Goal: Task Accomplishment & Management: Use online tool/utility

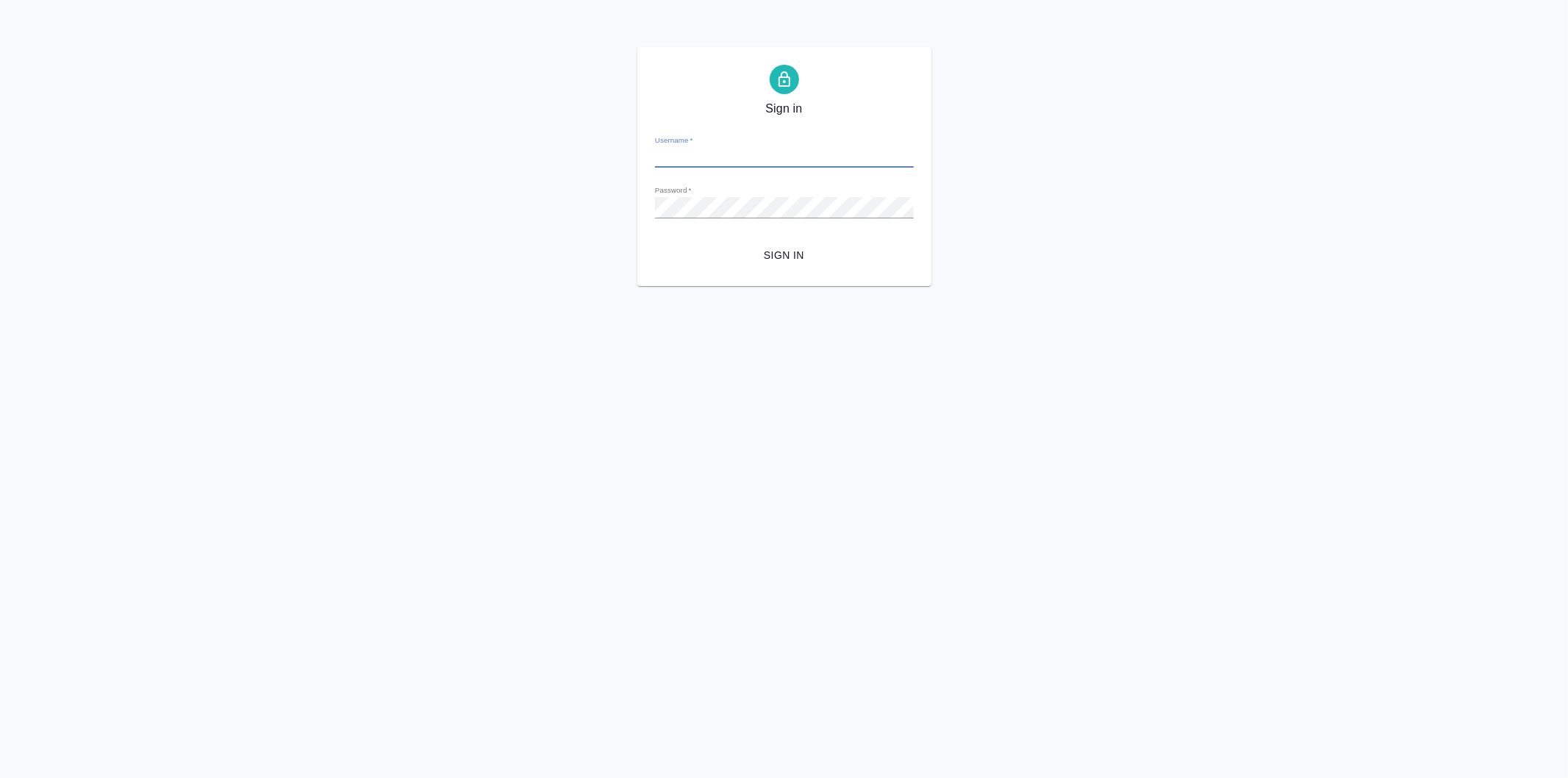
type input "v.koroleva@awatera.com"
click at [788, 262] on span "Sign in" at bounding box center [784, 255] width 235 height 18
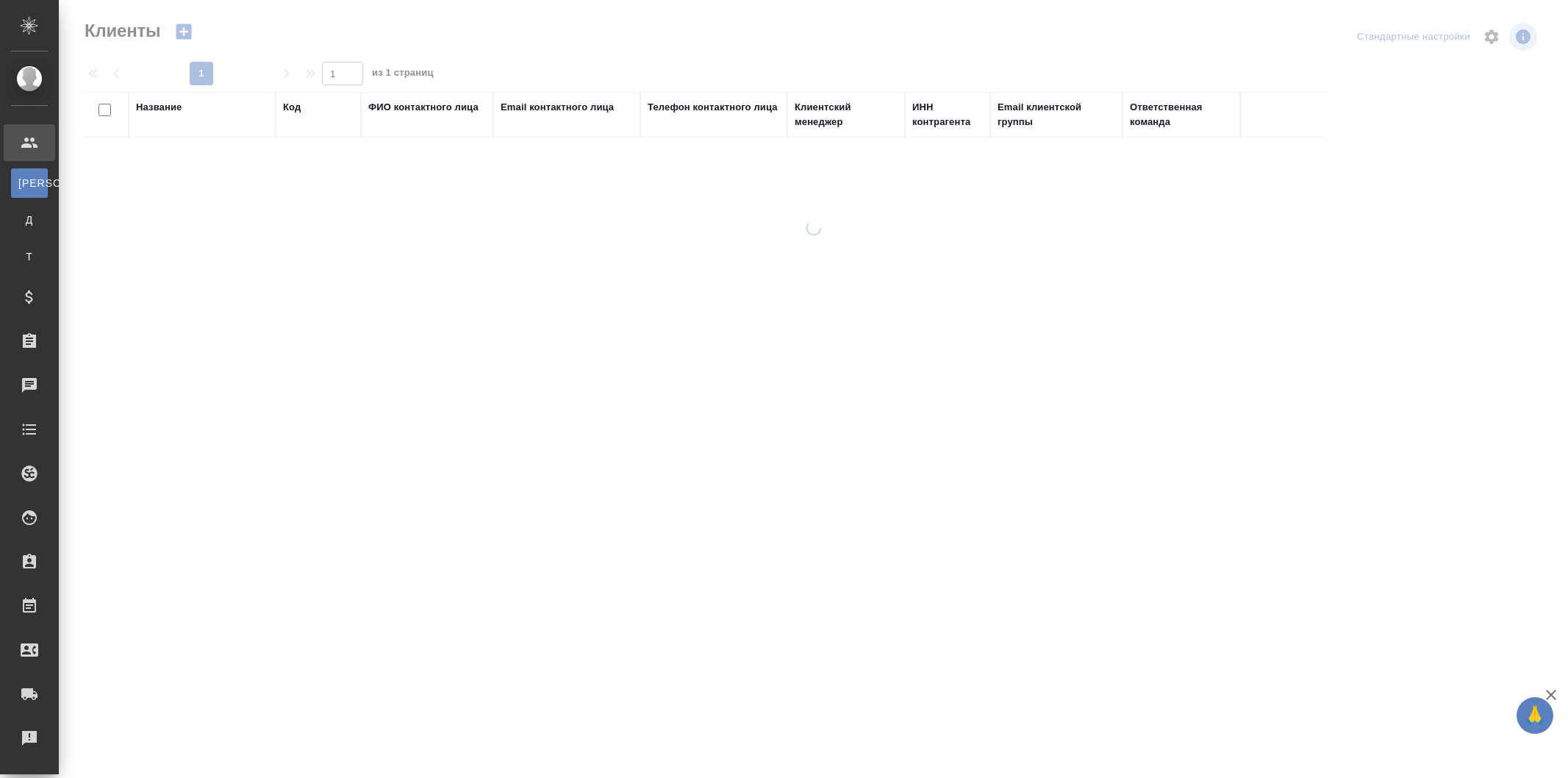
select select "RU"
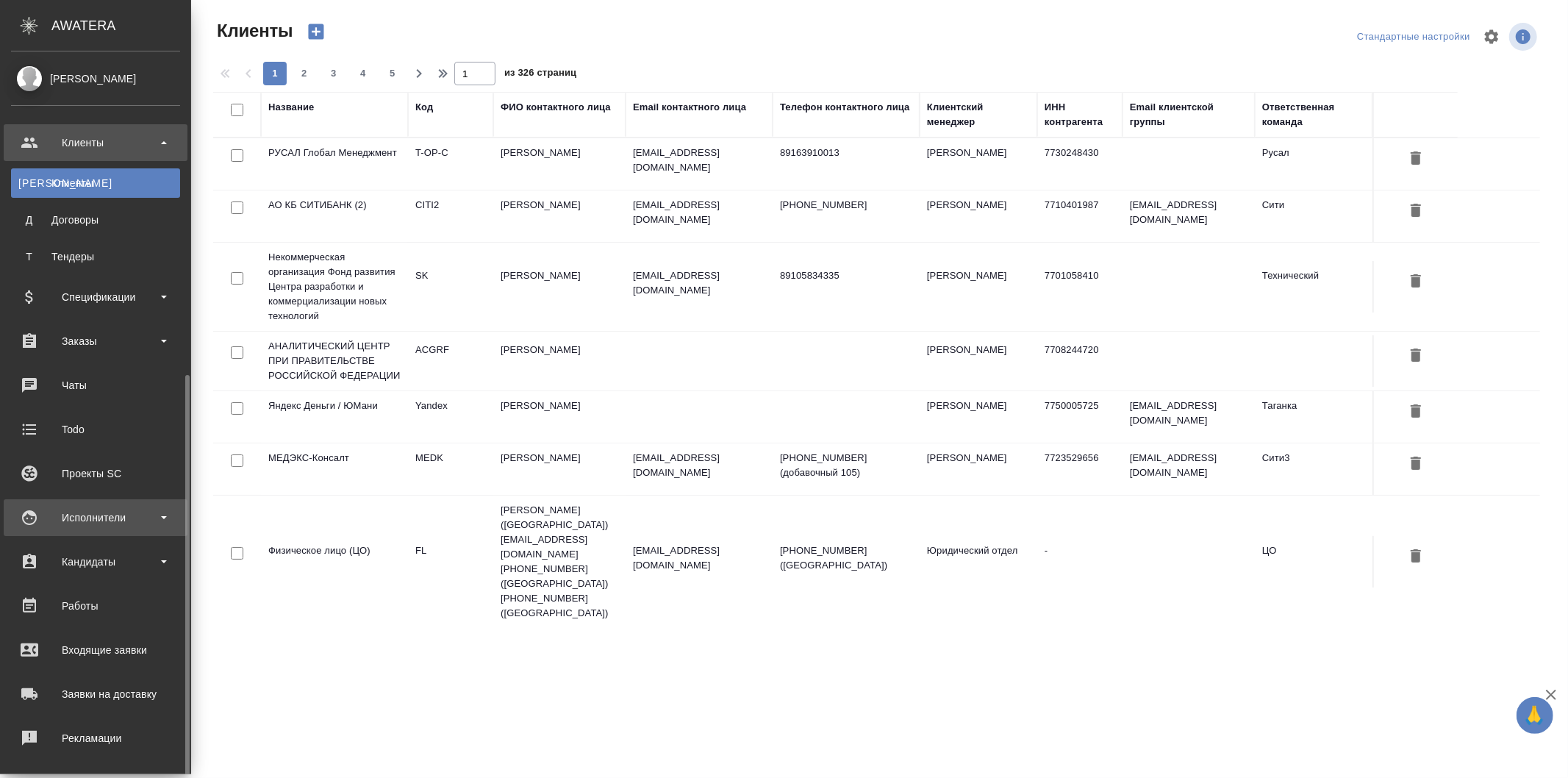
scroll to position [180, 0]
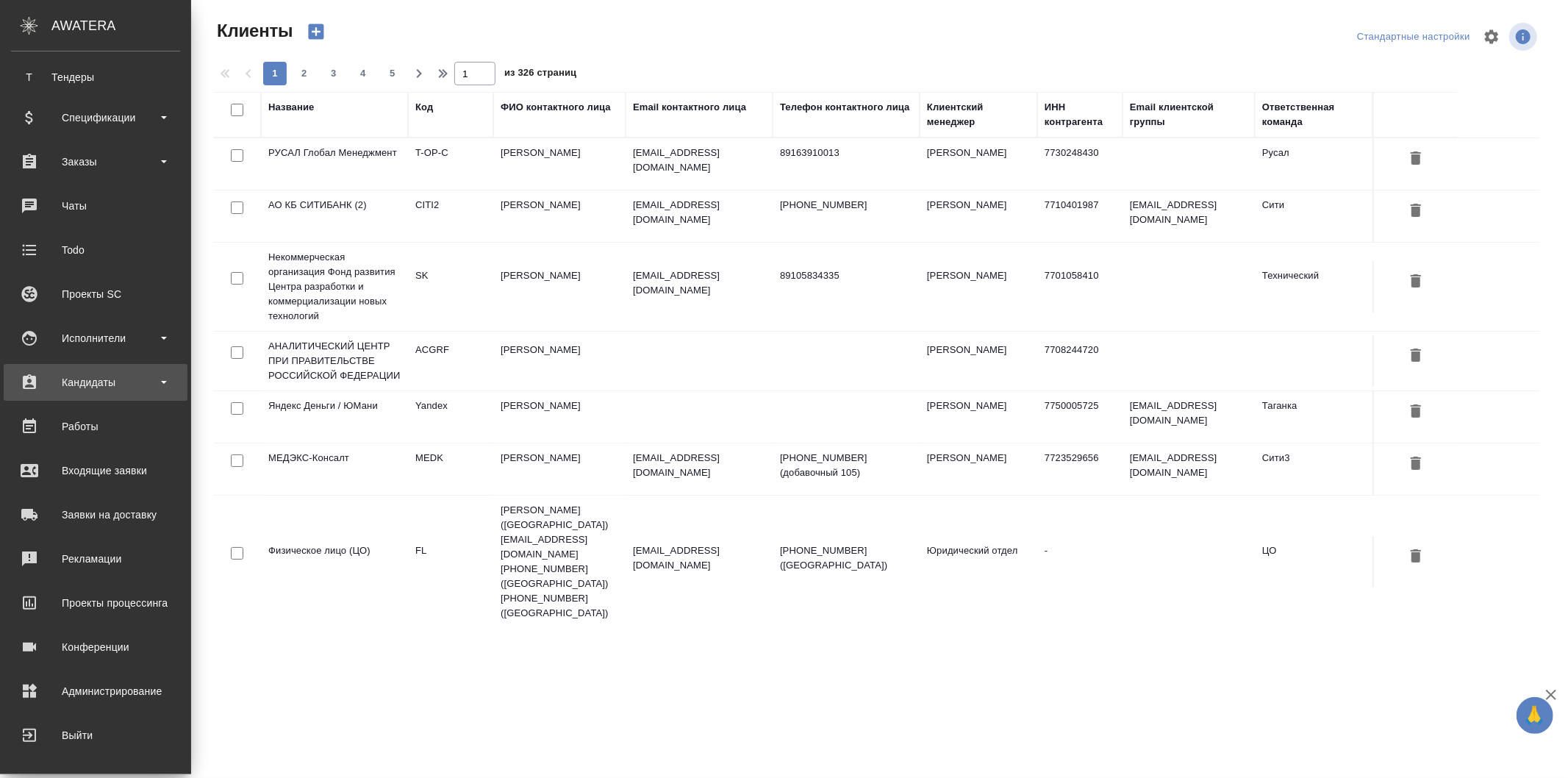
click at [136, 376] on div "Кандидаты" at bounding box center [96, 382] width 169 height 22
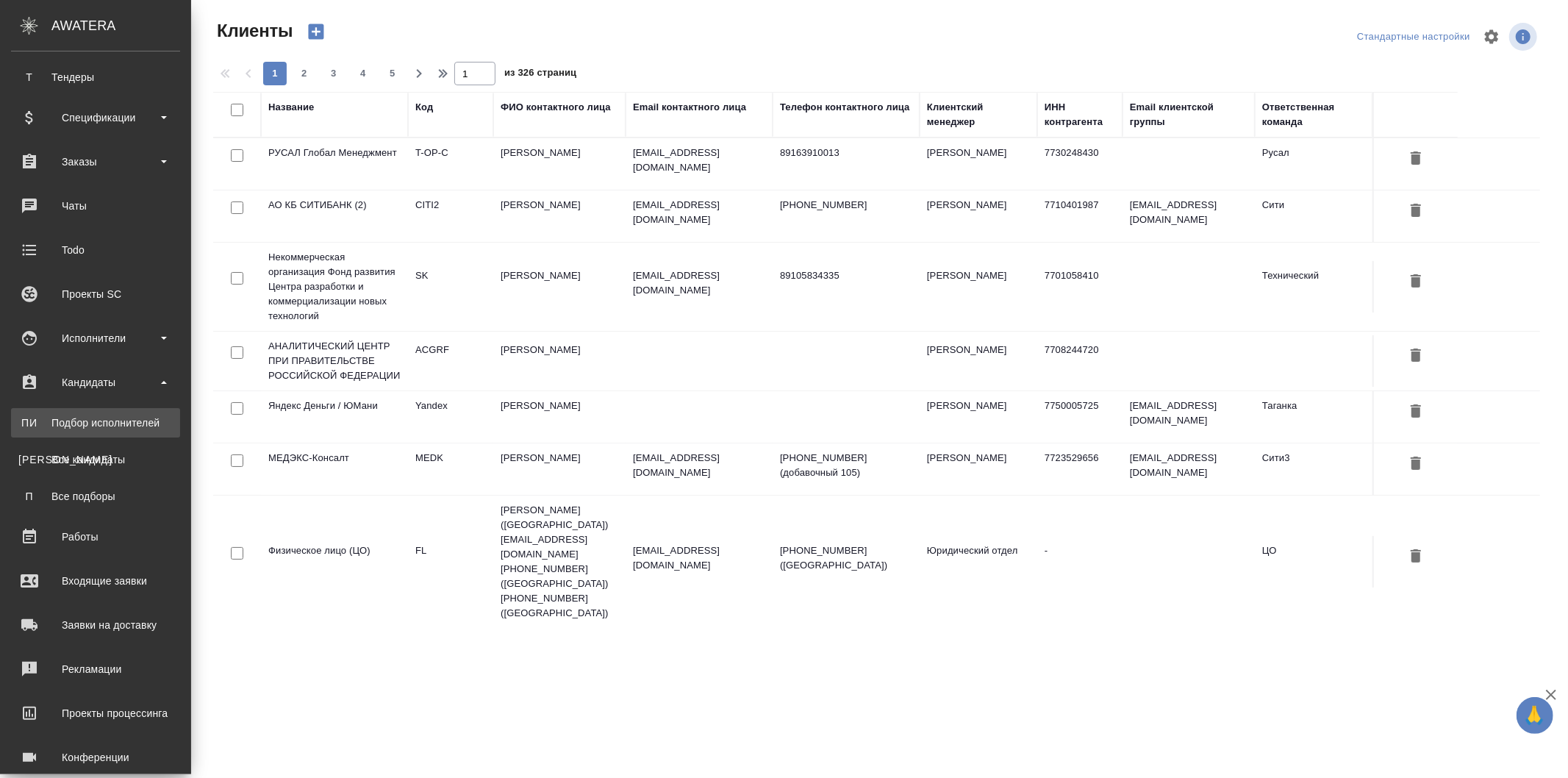
click at [109, 416] on div "Подбор исполнителей" at bounding box center [95, 423] width 155 height 15
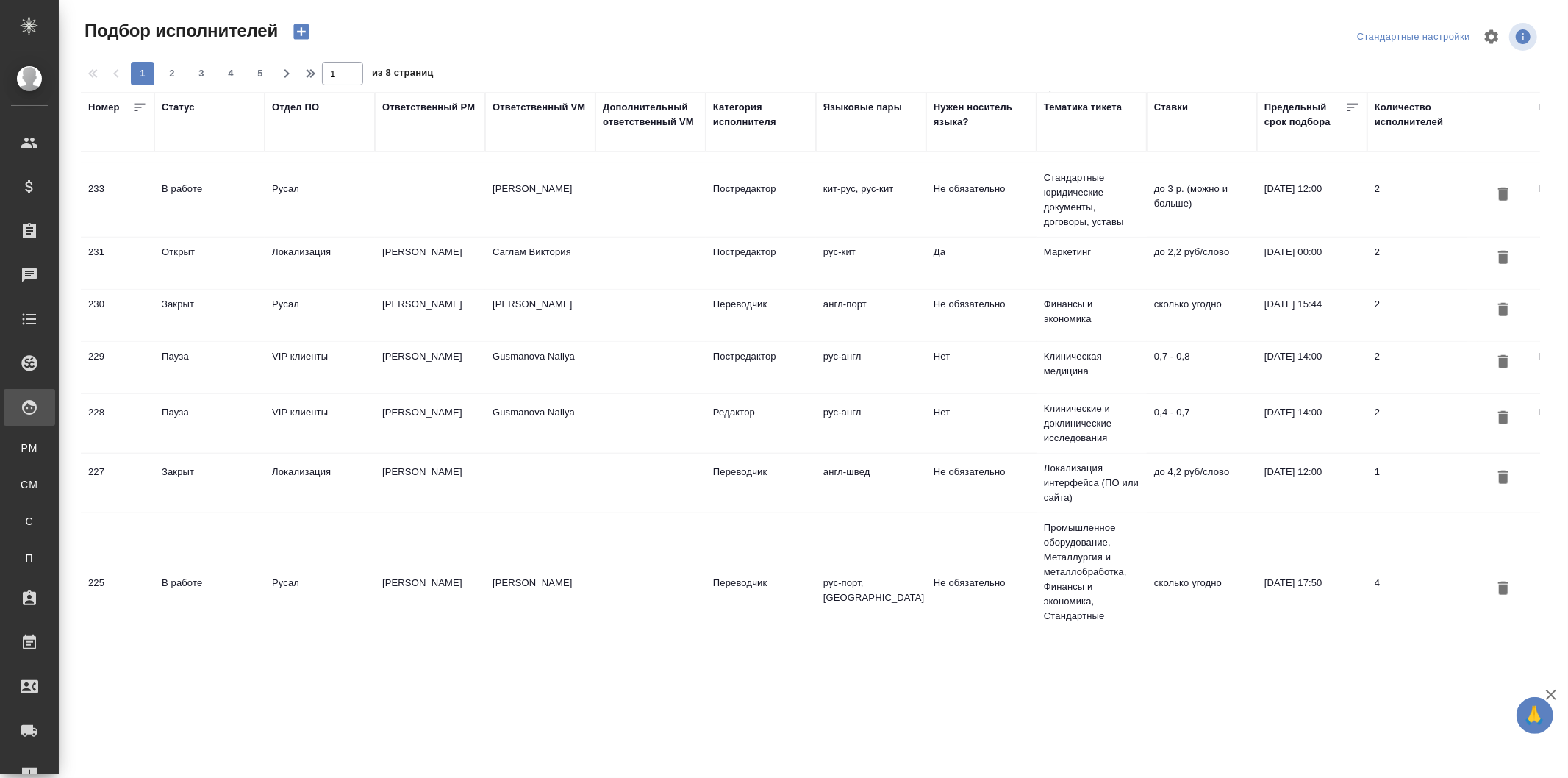
scroll to position [1061, 0]
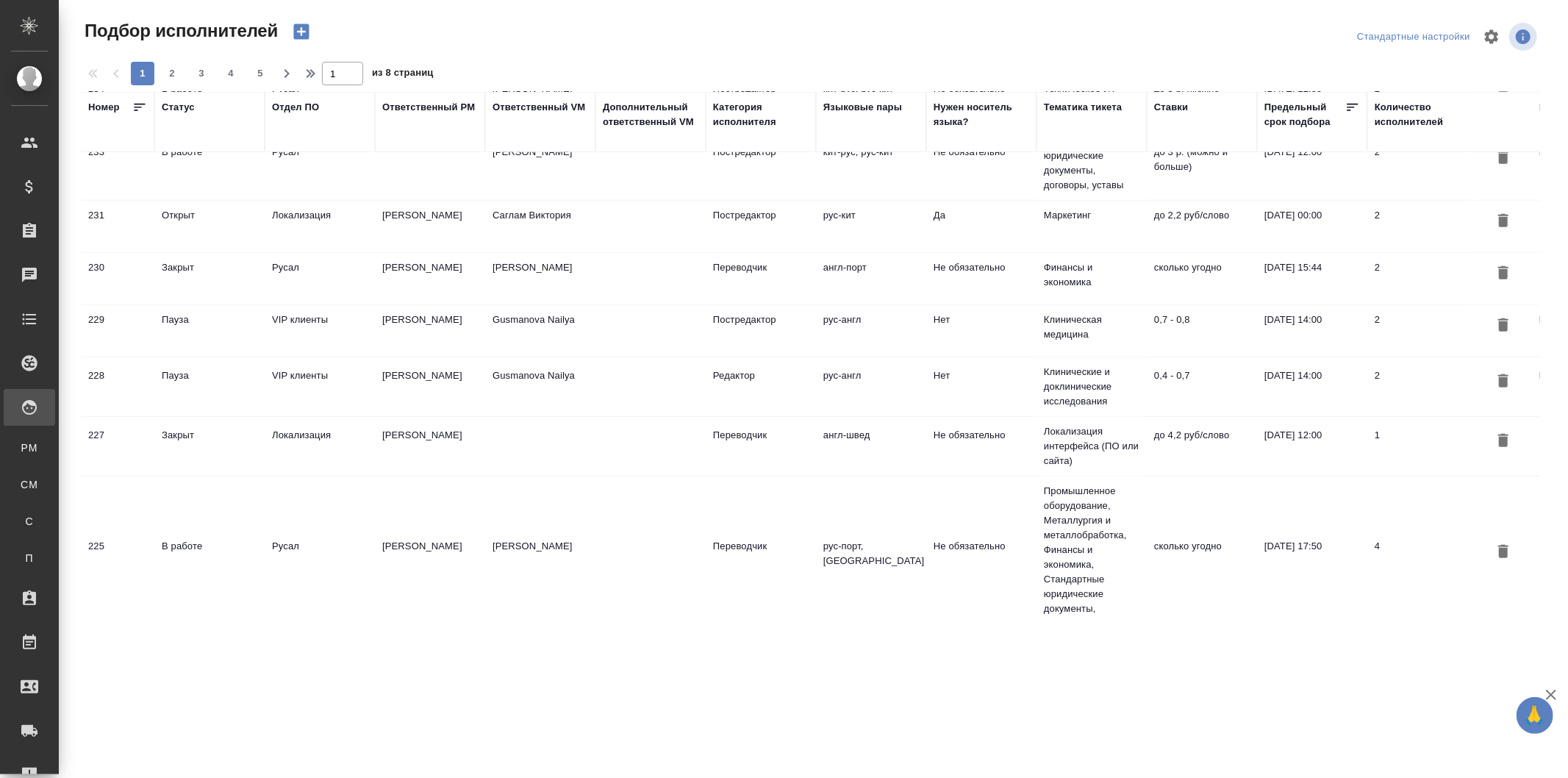
click at [537, 371] on td "Gusmanova Nailya" at bounding box center [540, 387] width 111 height 52
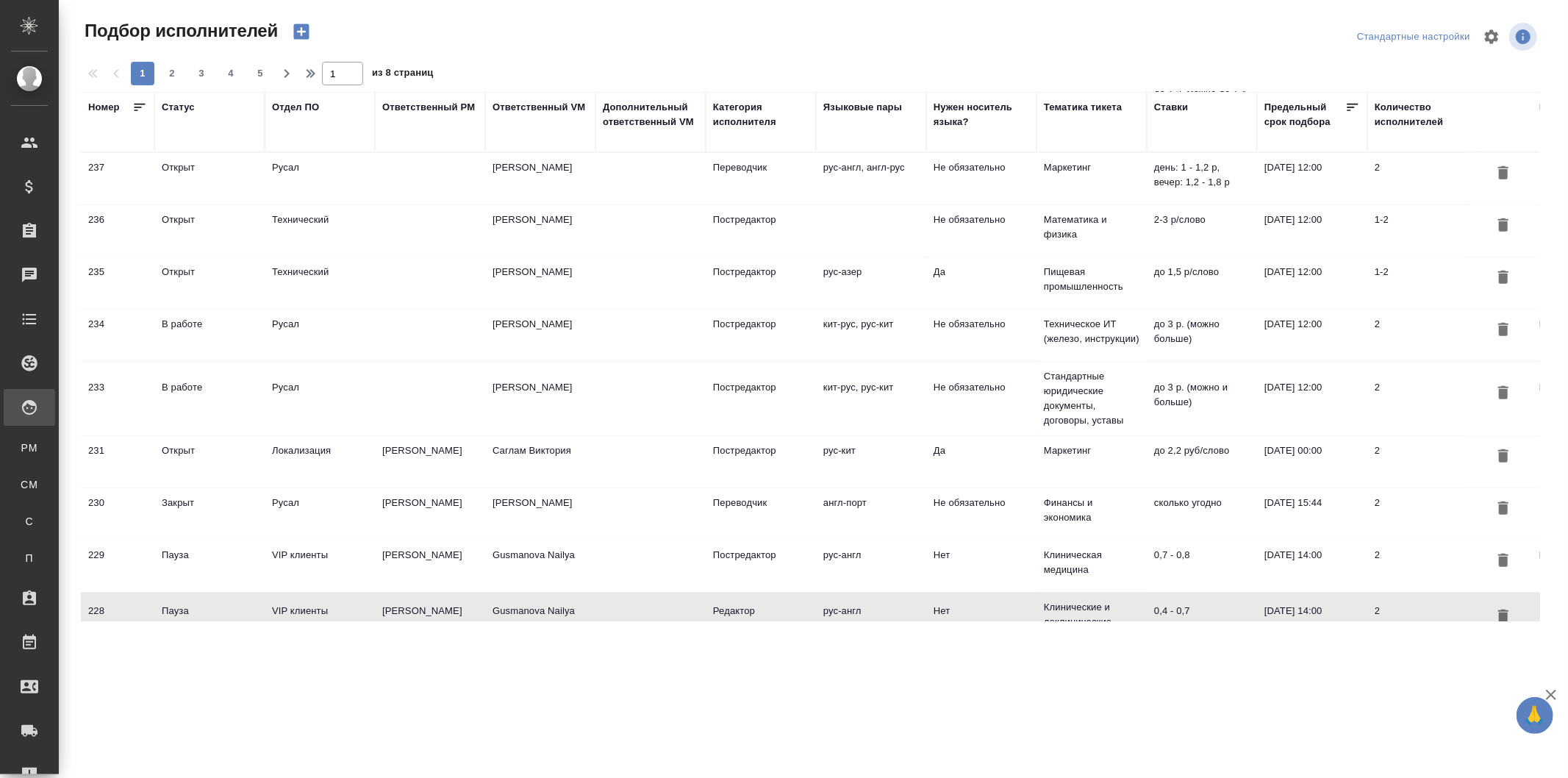
scroll to position [816, 0]
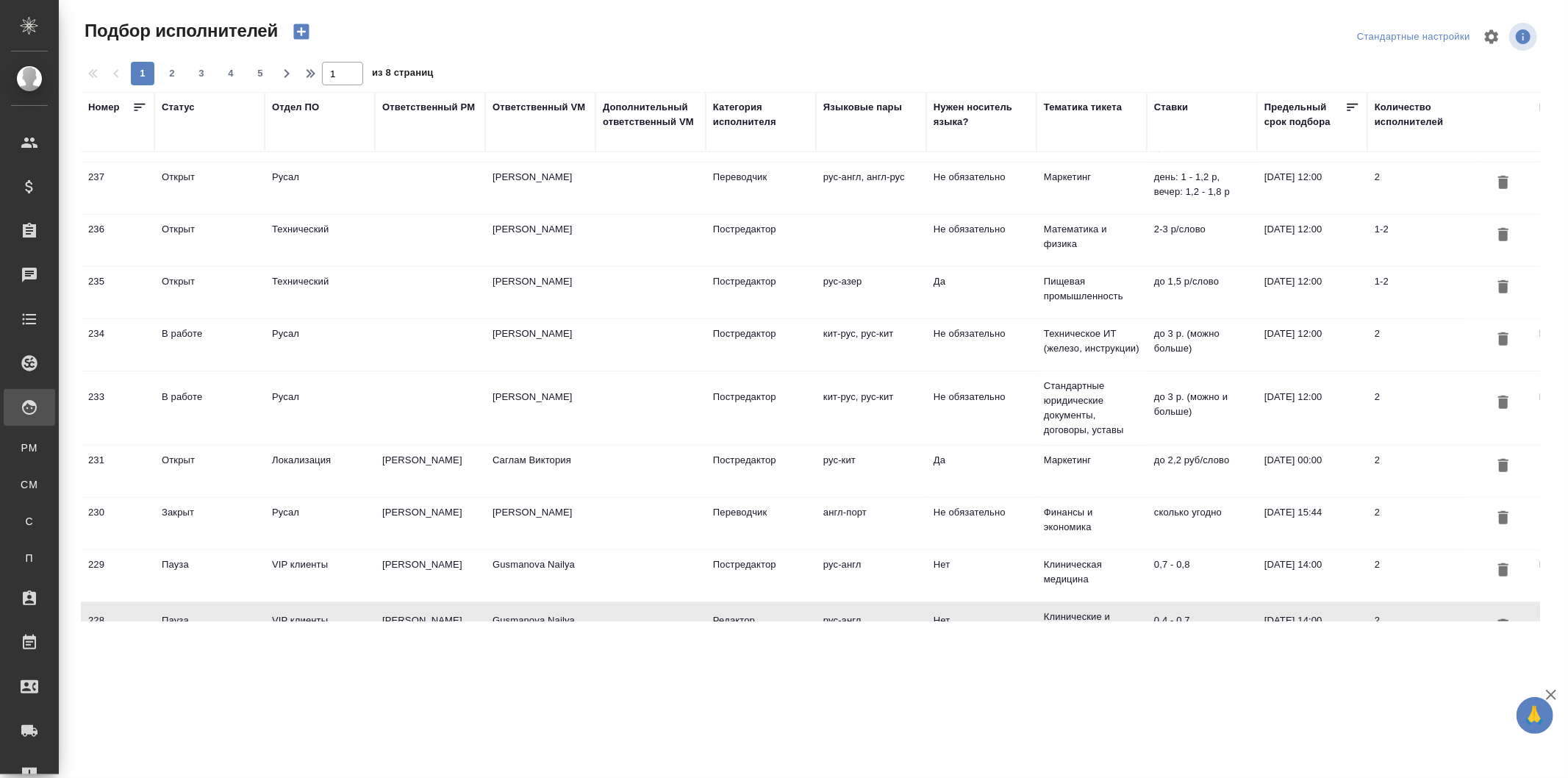
click at [557, 224] on td "Демидова Татьяна" at bounding box center [540, 241] width 111 height 52
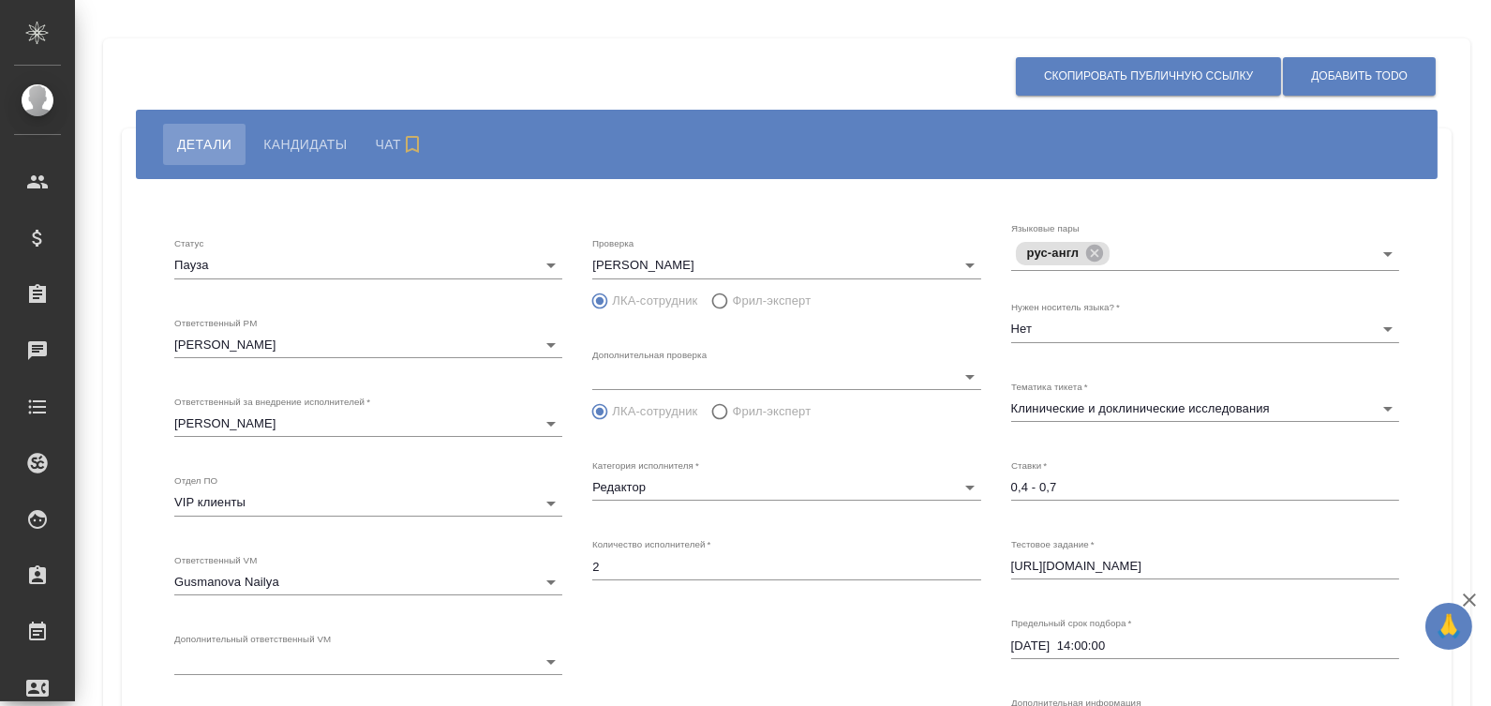
click at [354, 350] on body "🙏 .cls-1 fill:#fff; AWATERA Koroleva Valeria Клиенты Спецификации Заказы 0 Чаты…" at bounding box center [745, 353] width 1491 height 706
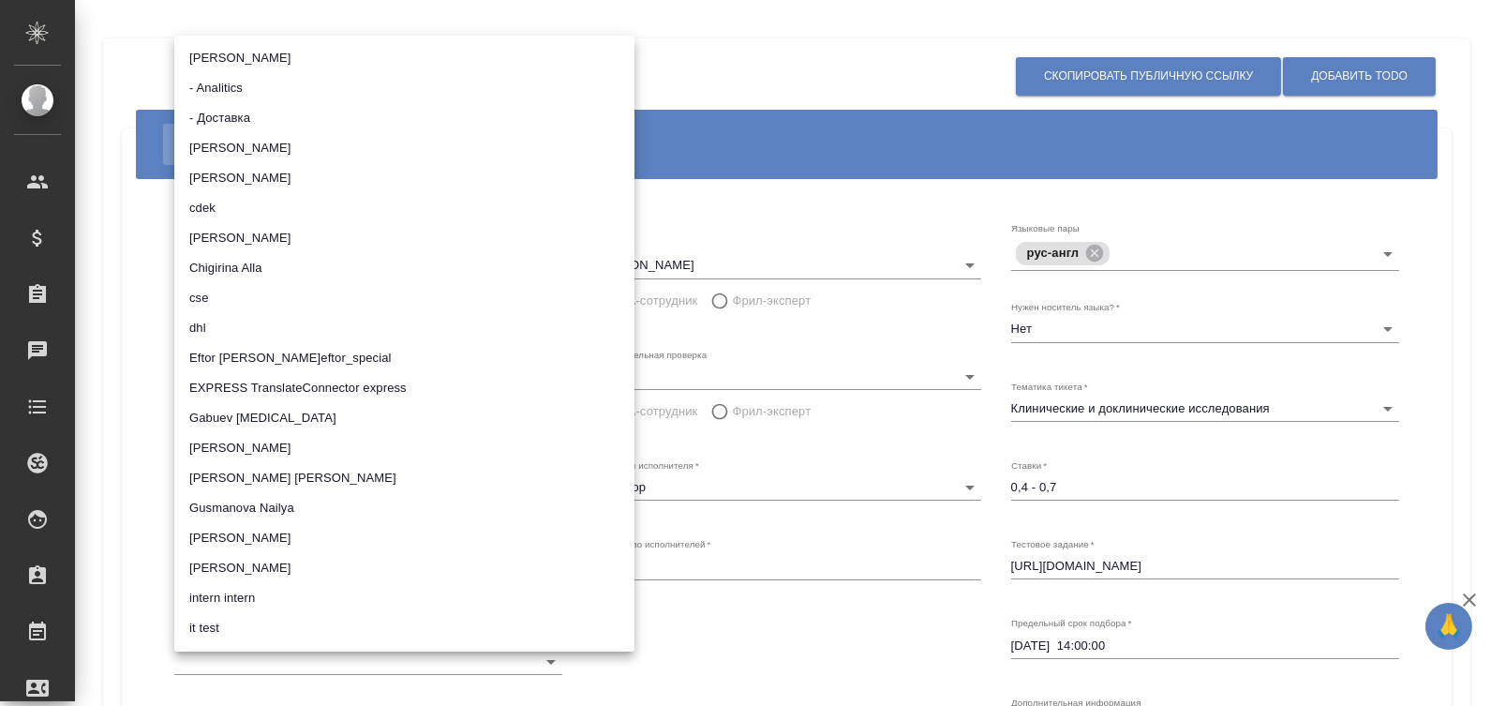
scroll to position [15657, 0]
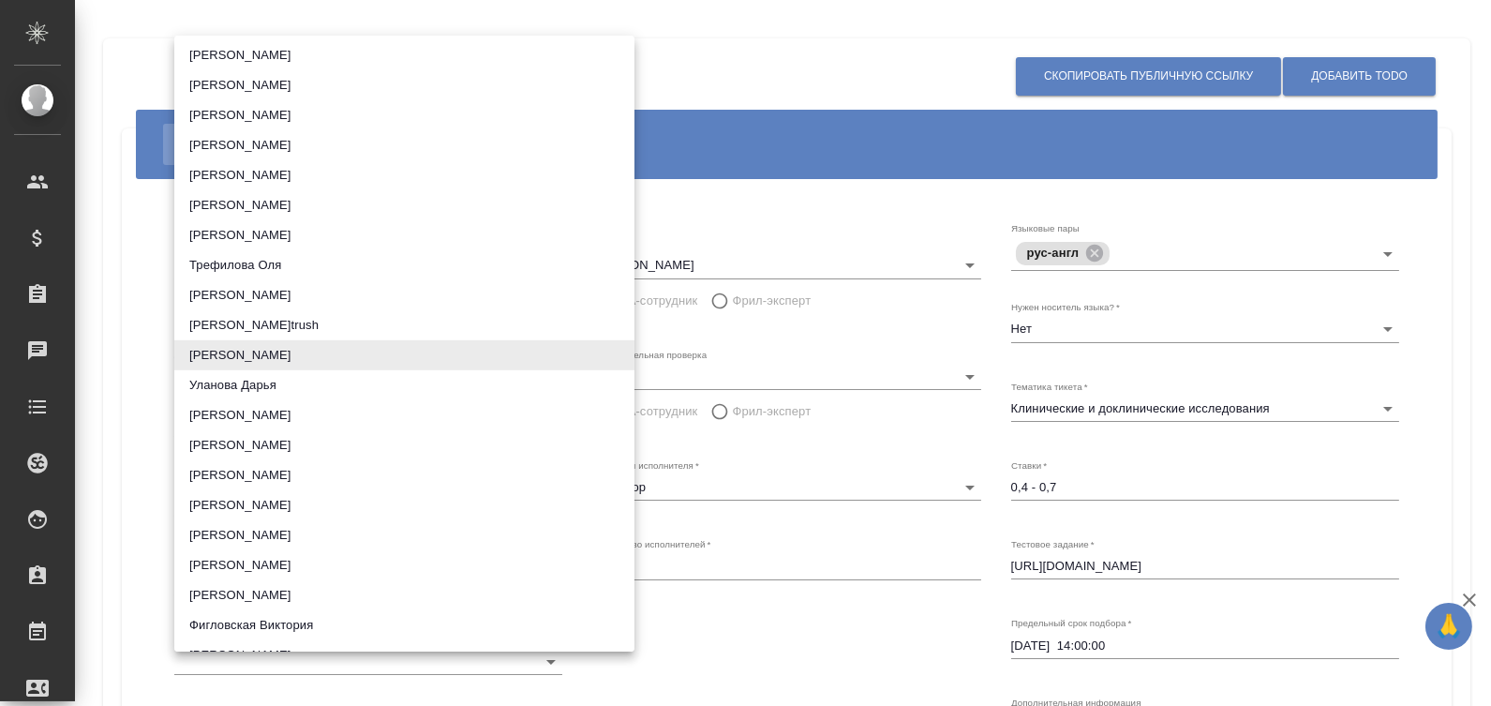
click at [287, 370] on li "Уланова Дарья" at bounding box center [404, 385] width 460 height 30
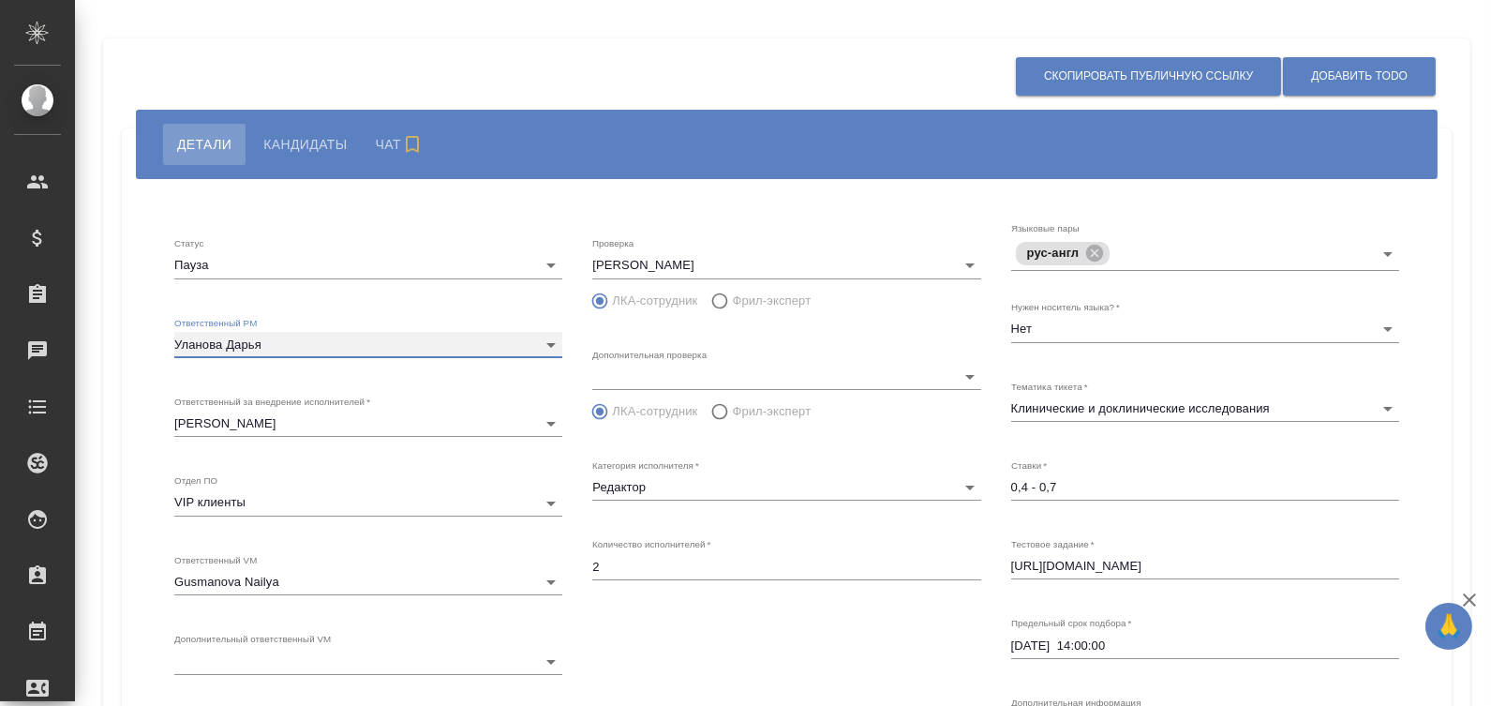
scroll to position [472, 0]
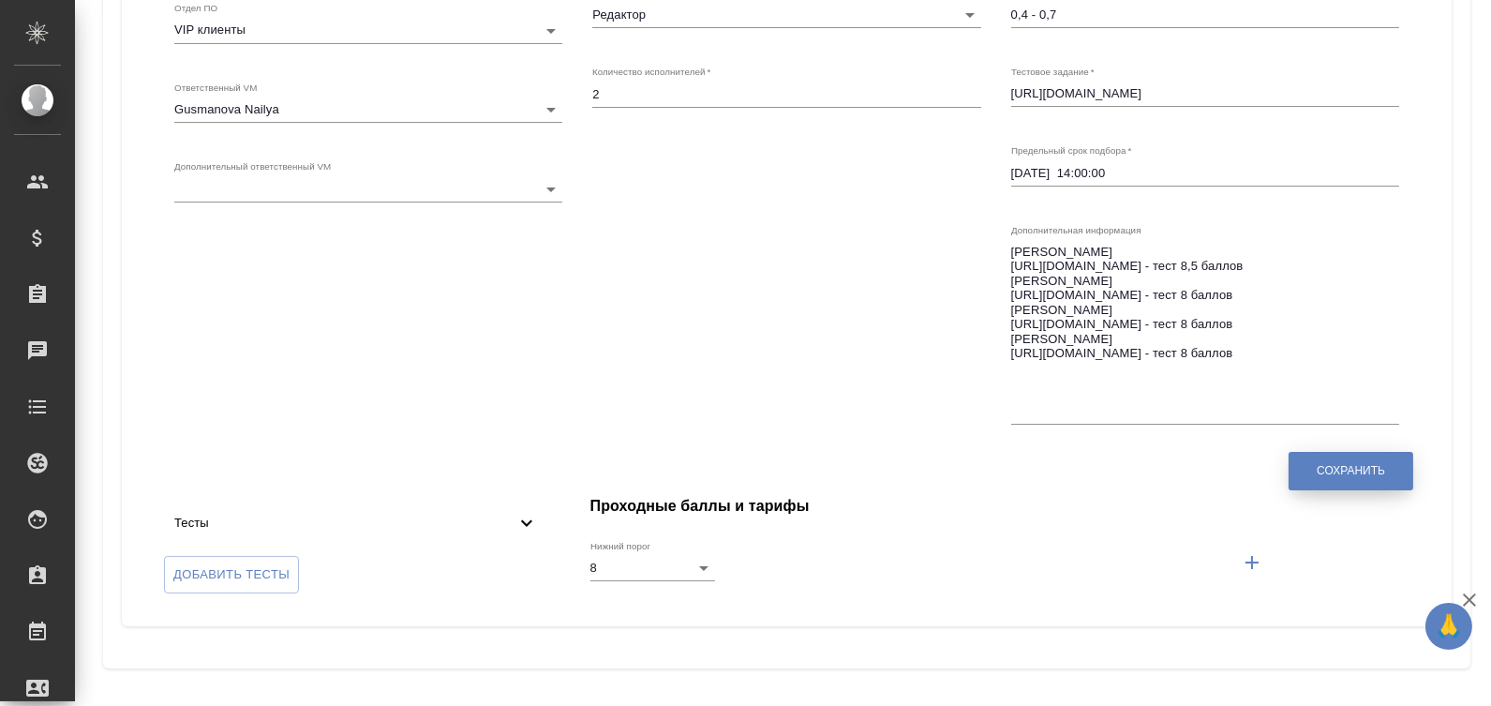
click at [1363, 470] on span "Сохранить" at bounding box center [1351, 471] width 68 height 16
type input "613daf38484dc23b23b935c4"
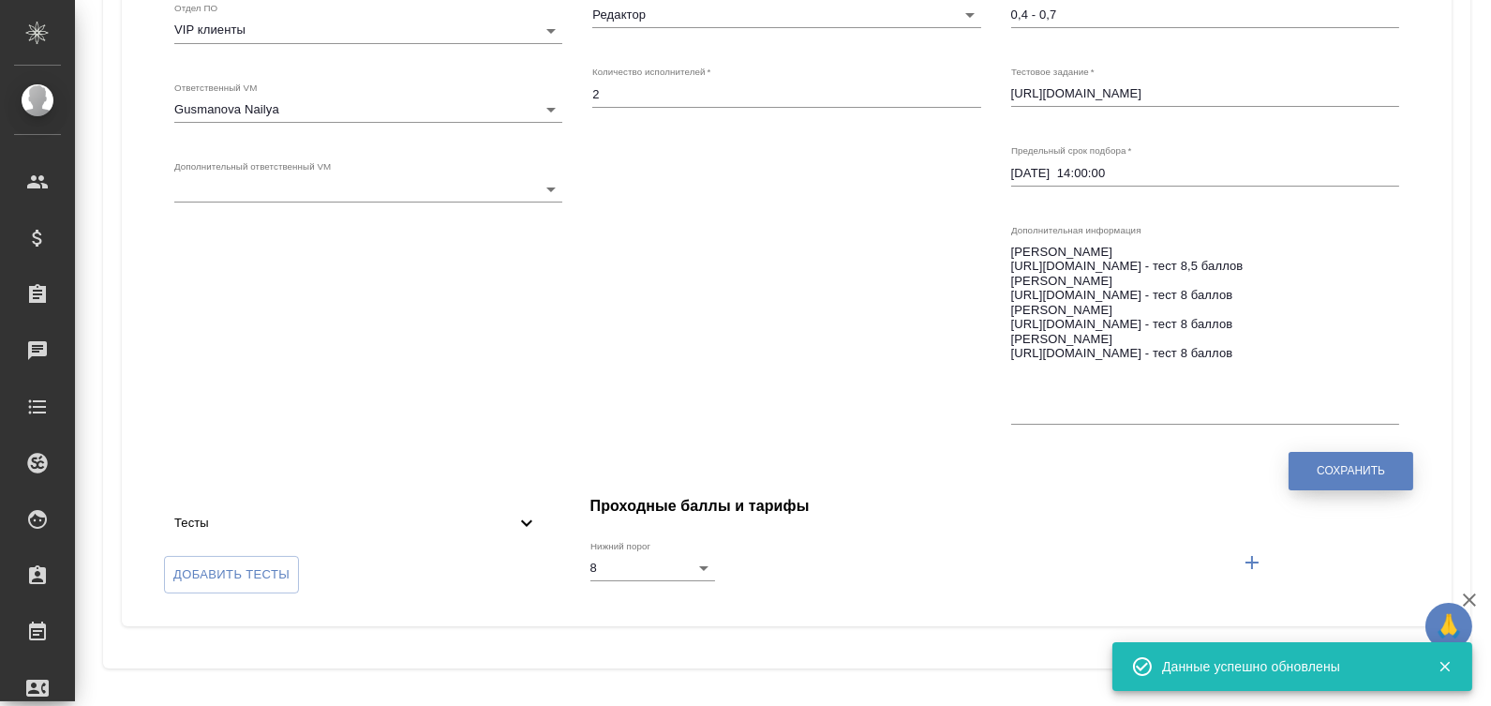
scroll to position [56, 0]
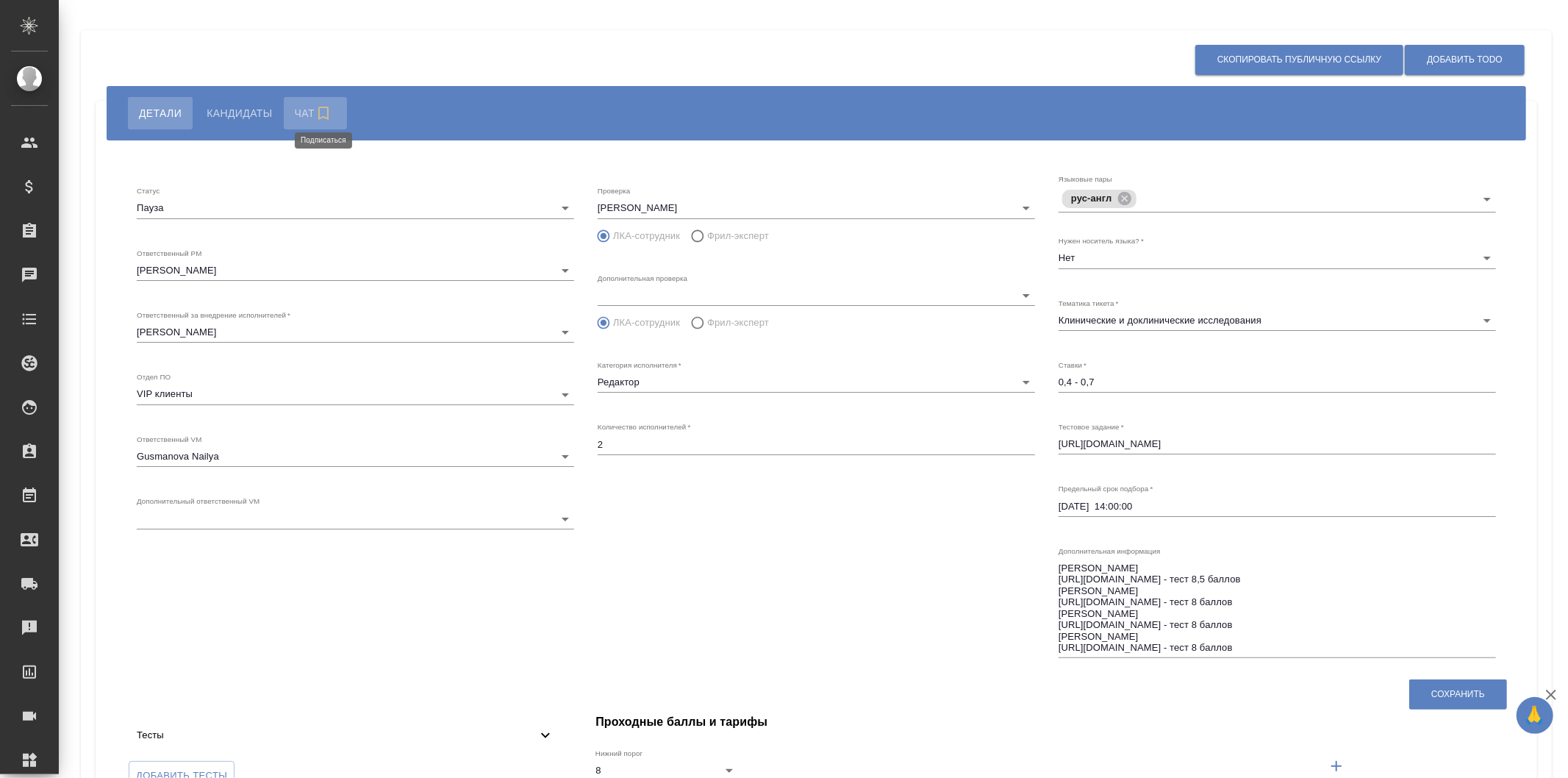
click at [318, 121] on icon "button" at bounding box center [323, 113] width 17 height 17
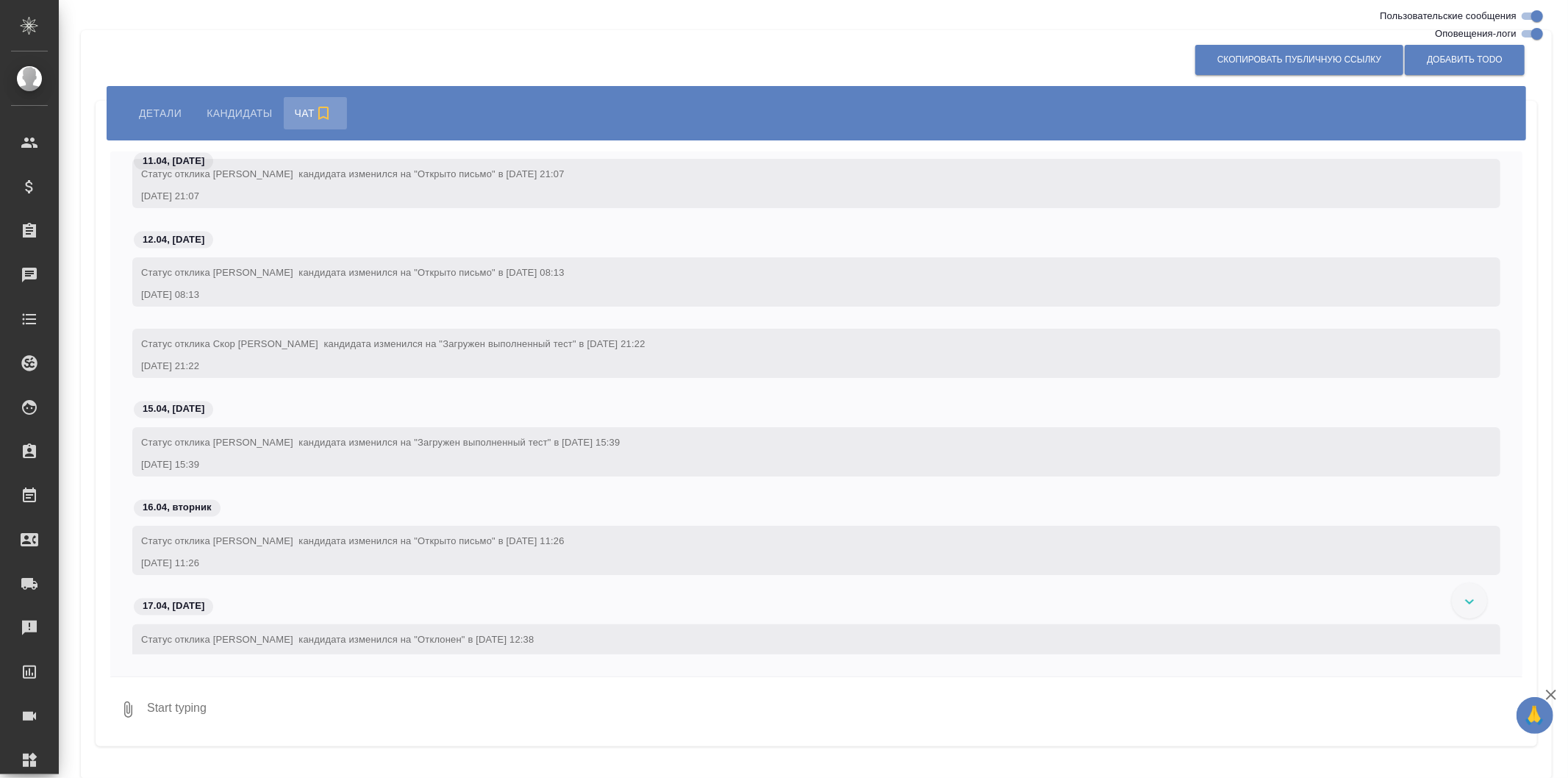
scroll to position [6884, 0]
click at [176, 121] on span "Детали" at bounding box center [160, 113] width 42 height 17
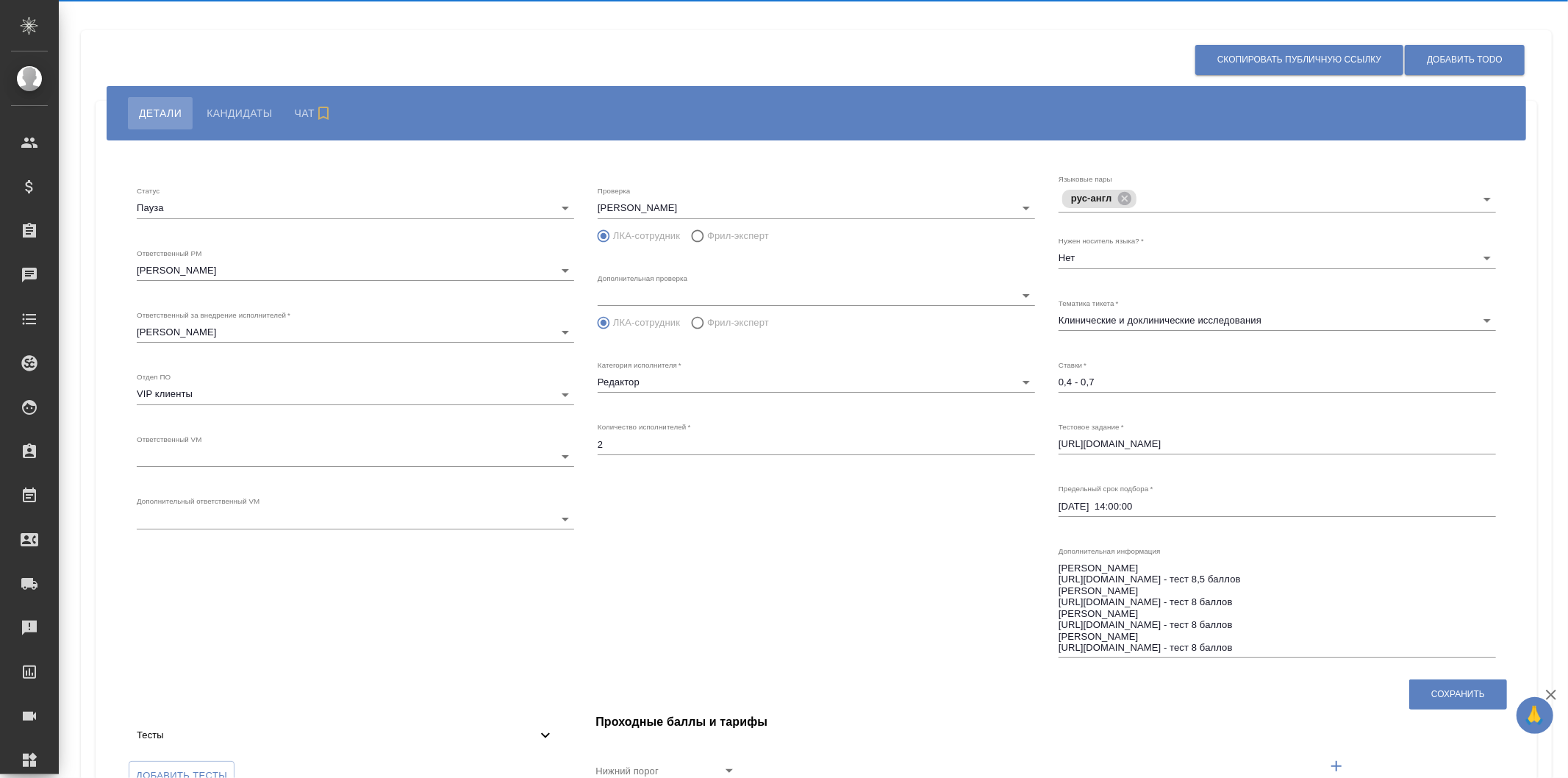
type input "8"
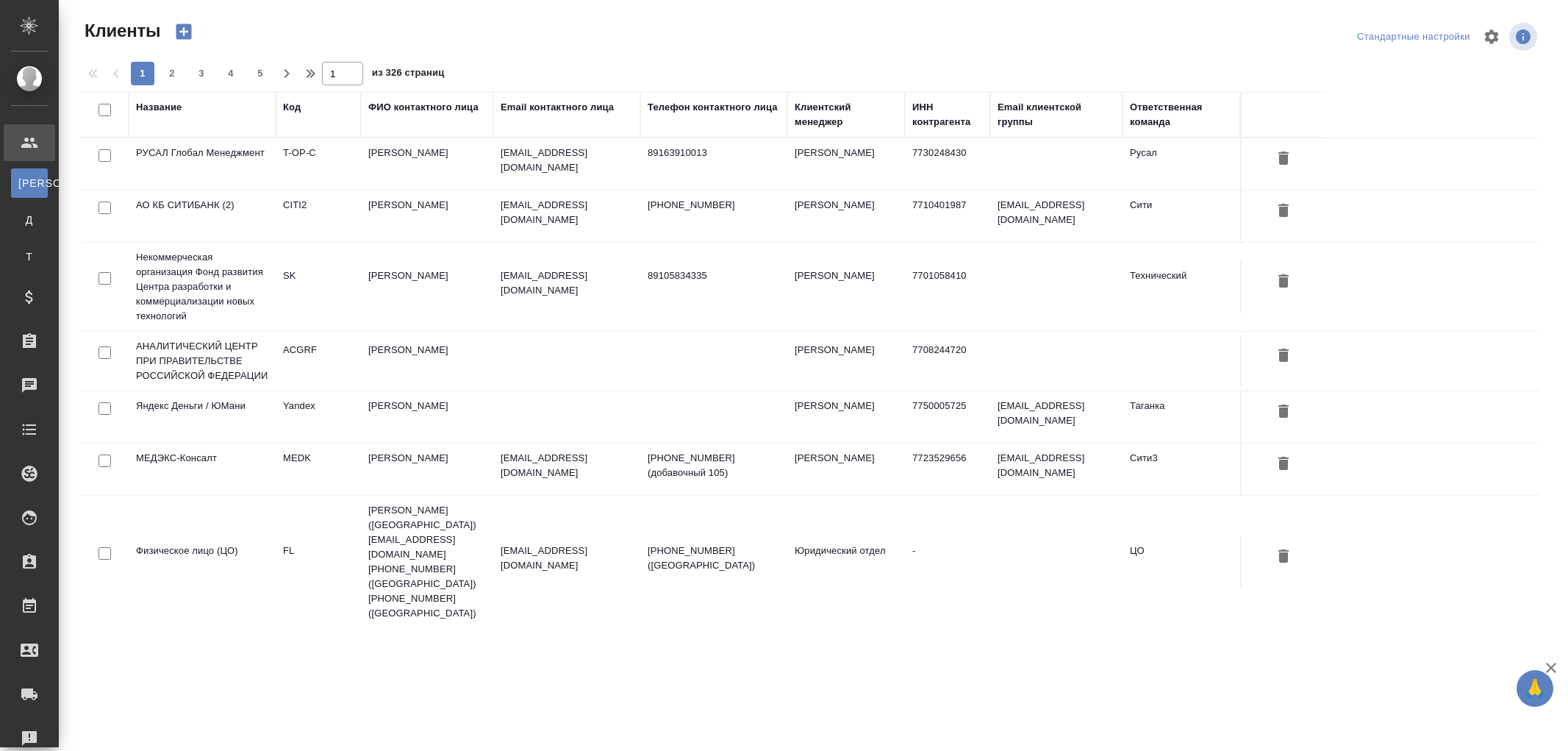
select select "RU"
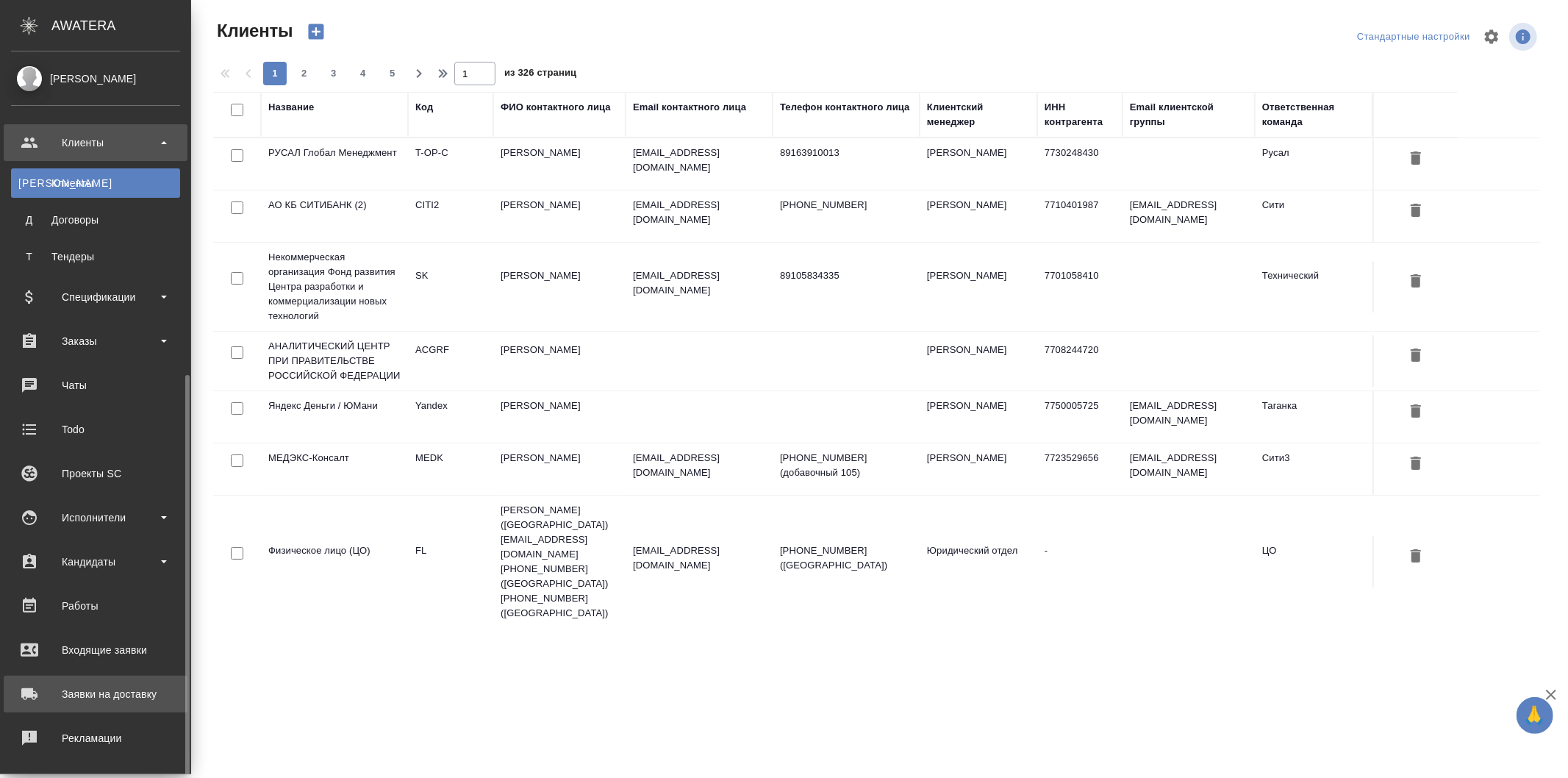
scroll to position [180, 0]
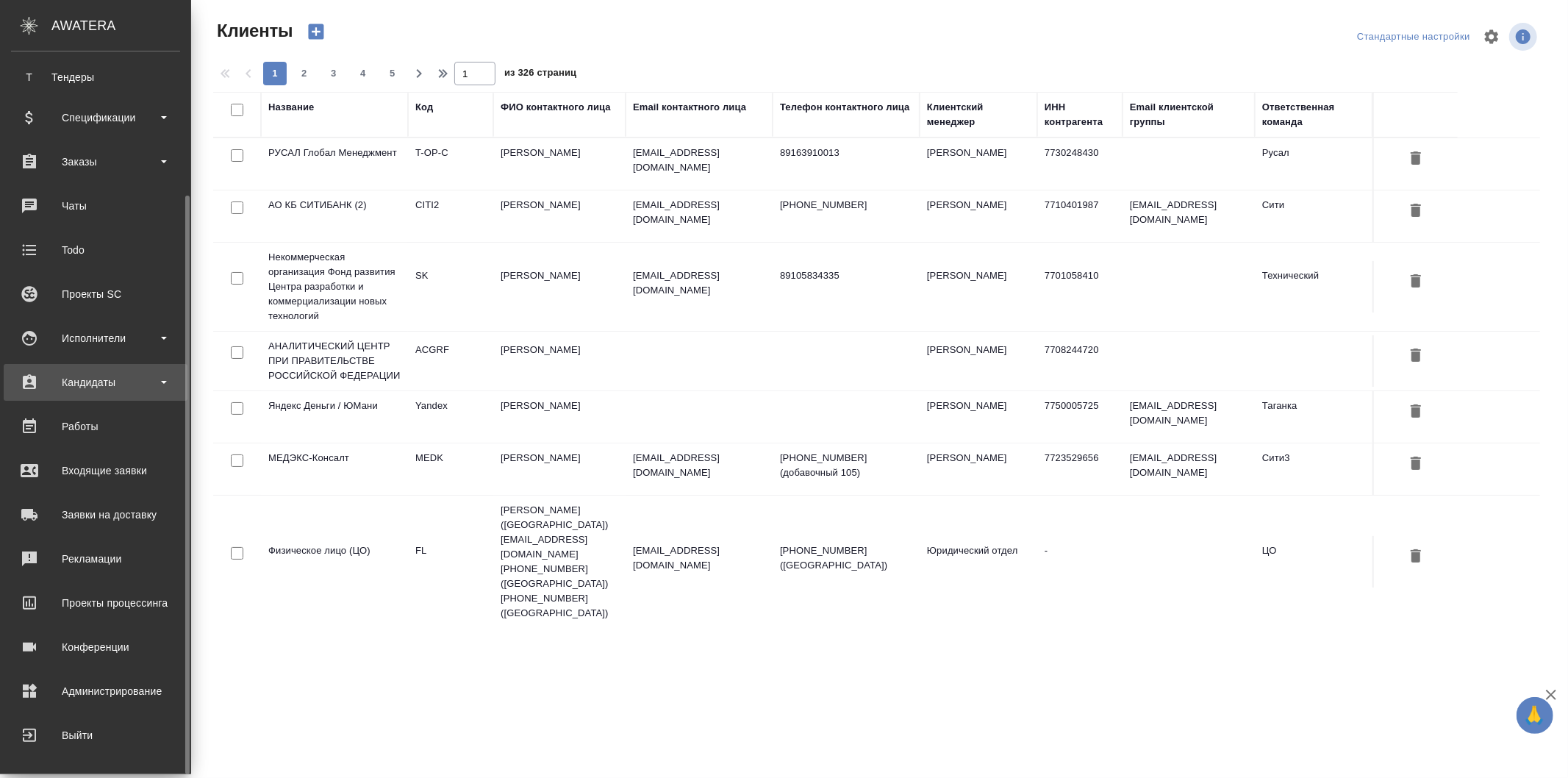
click at [119, 375] on div "Кандидаты" at bounding box center [96, 382] width 169 height 22
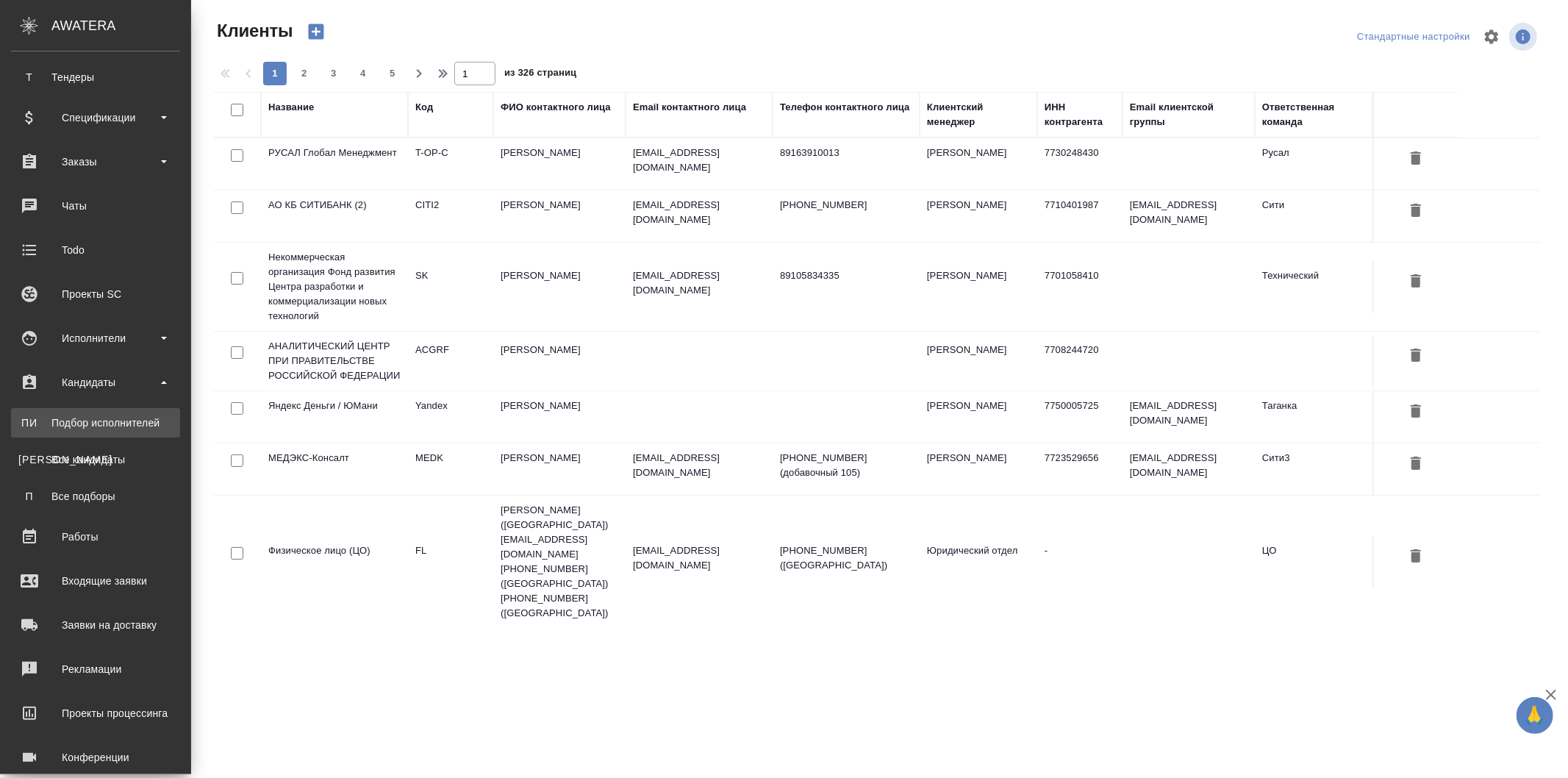
click at [129, 422] on div "Подбор исполнителей" at bounding box center [95, 423] width 155 height 15
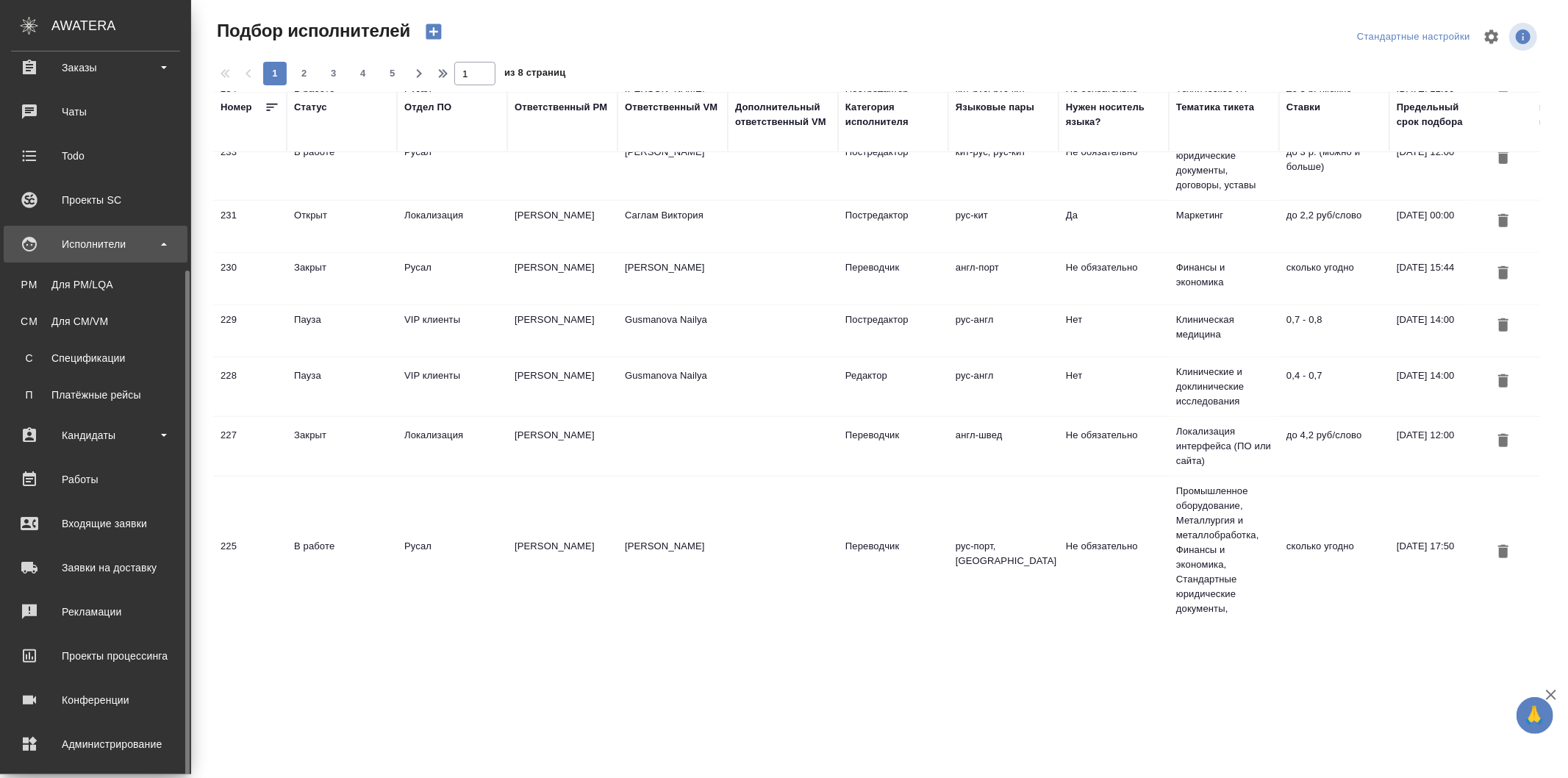
scroll to position [216, 0]
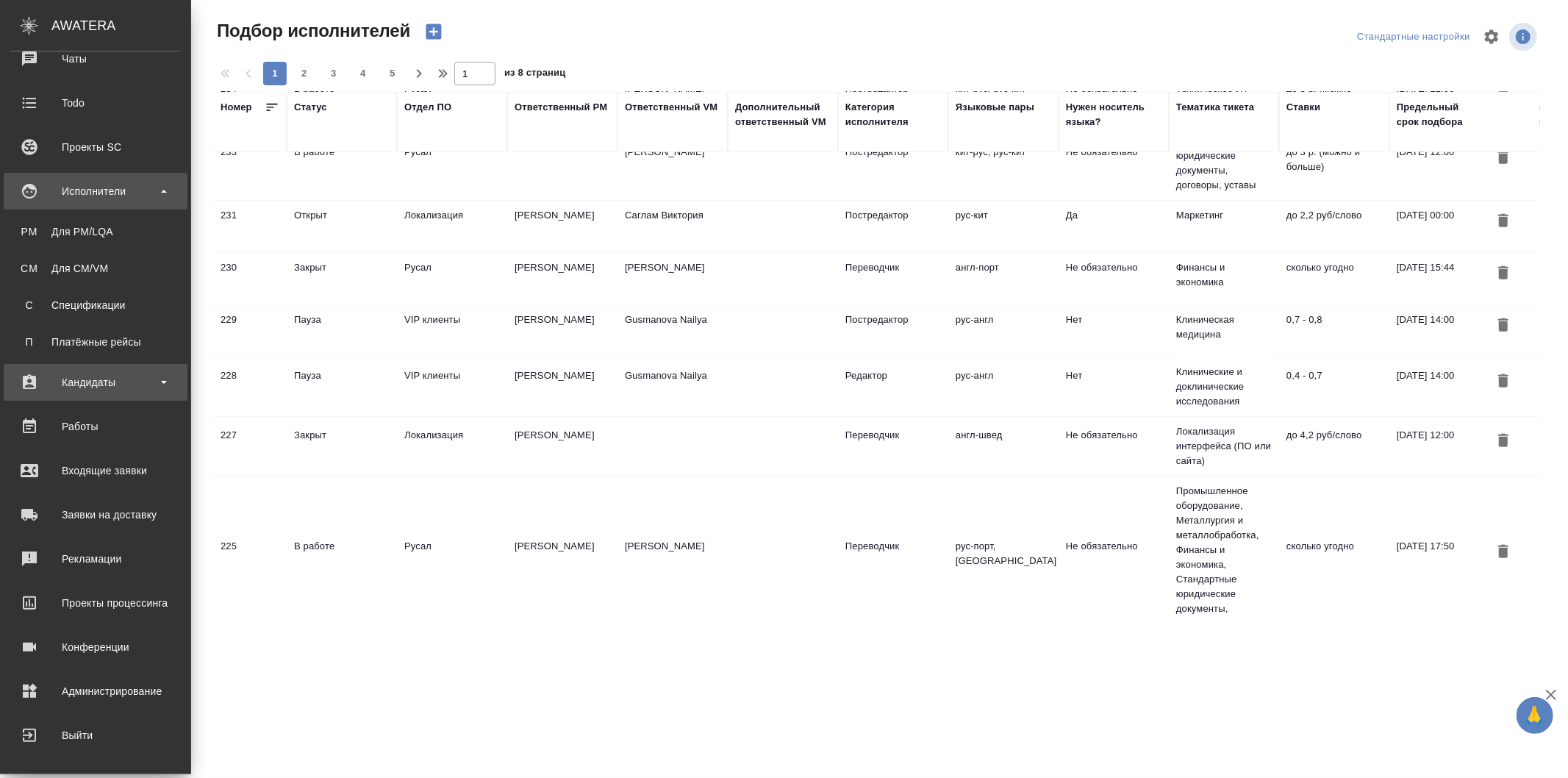
click at [143, 380] on div "Кандидаты" at bounding box center [96, 382] width 169 height 22
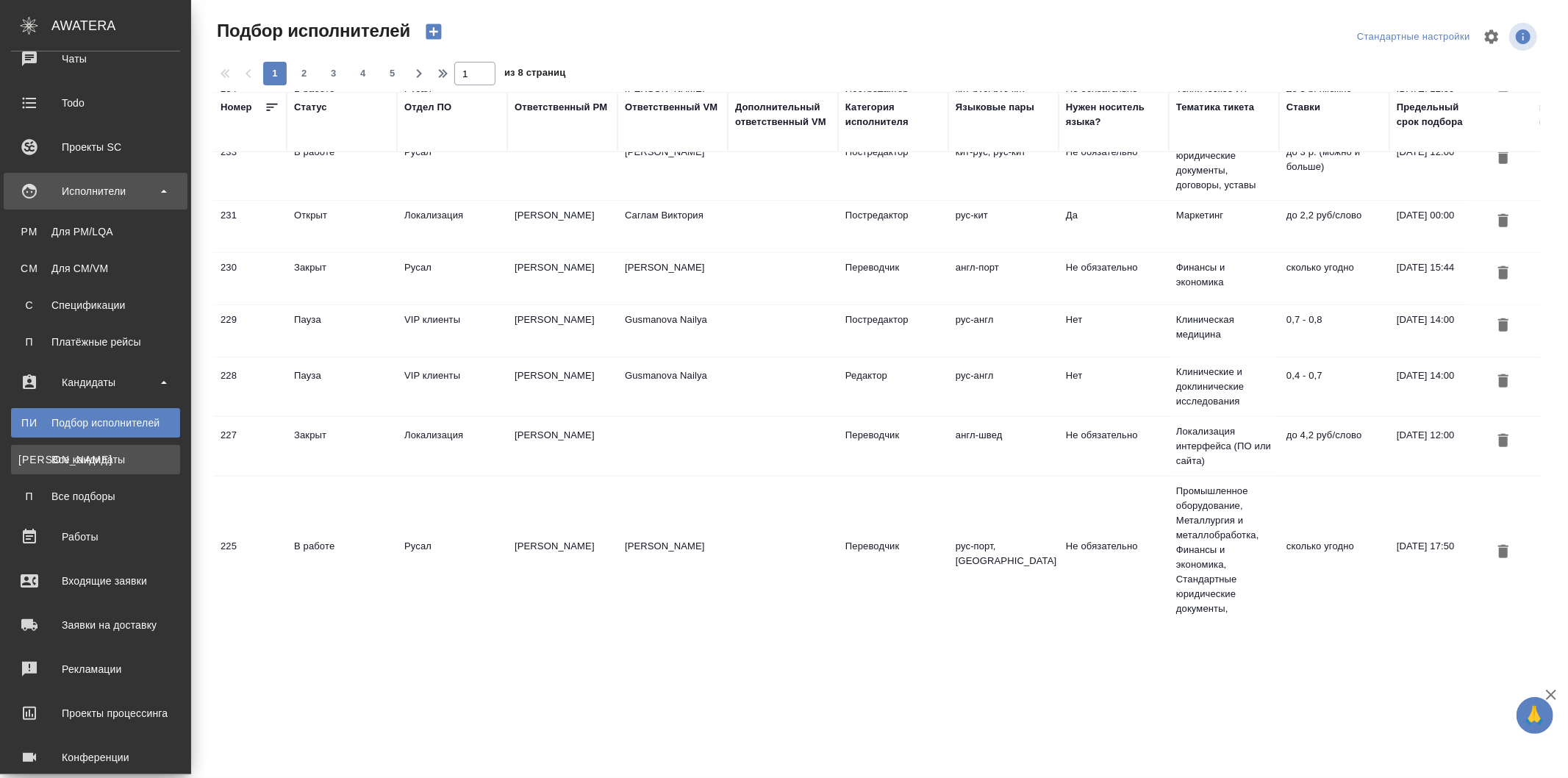
click at [135, 460] on div "Все кандидаты" at bounding box center [95, 459] width 155 height 15
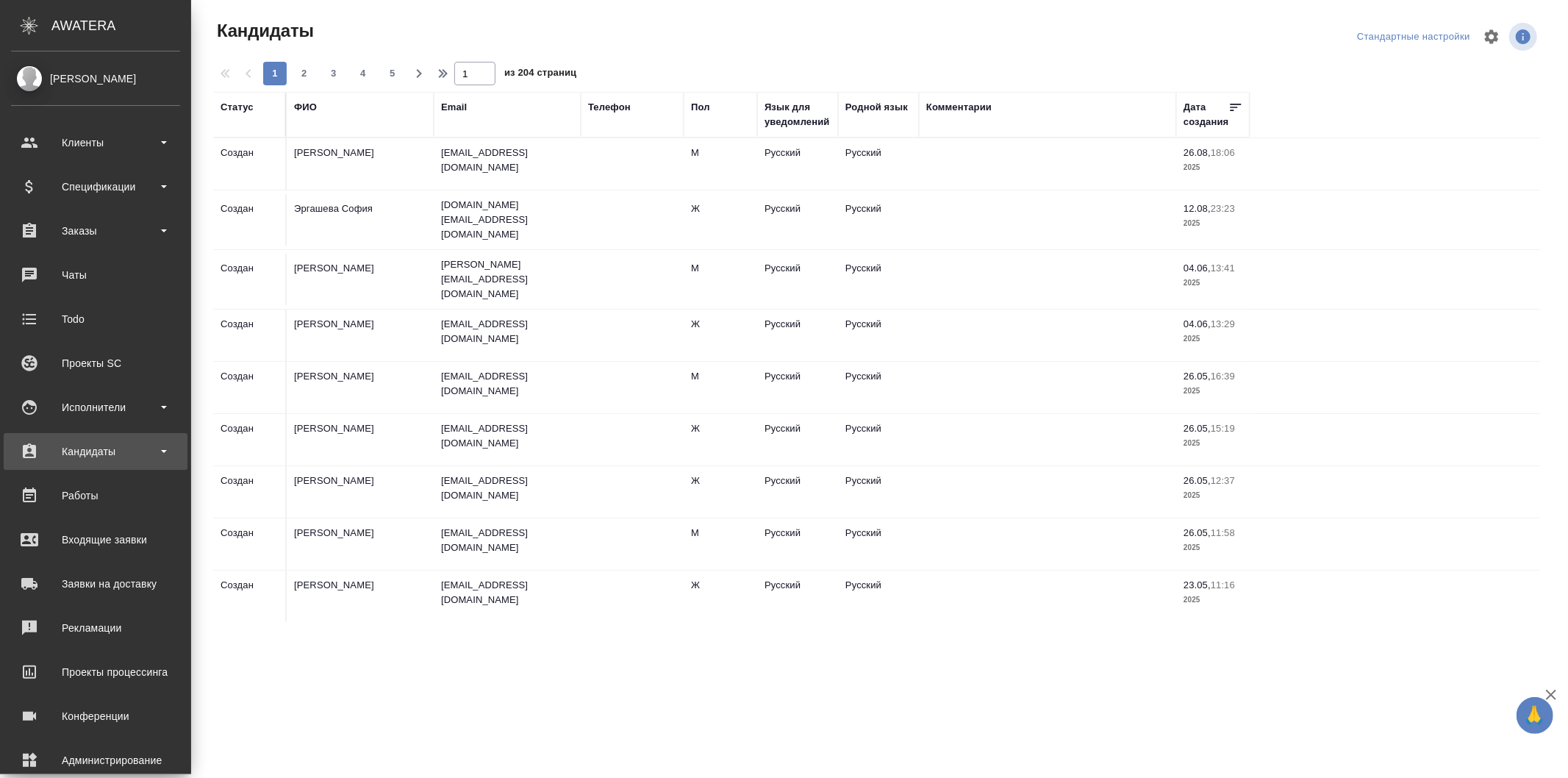
click at [85, 441] on div "Кандидаты" at bounding box center [96, 451] width 169 height 22
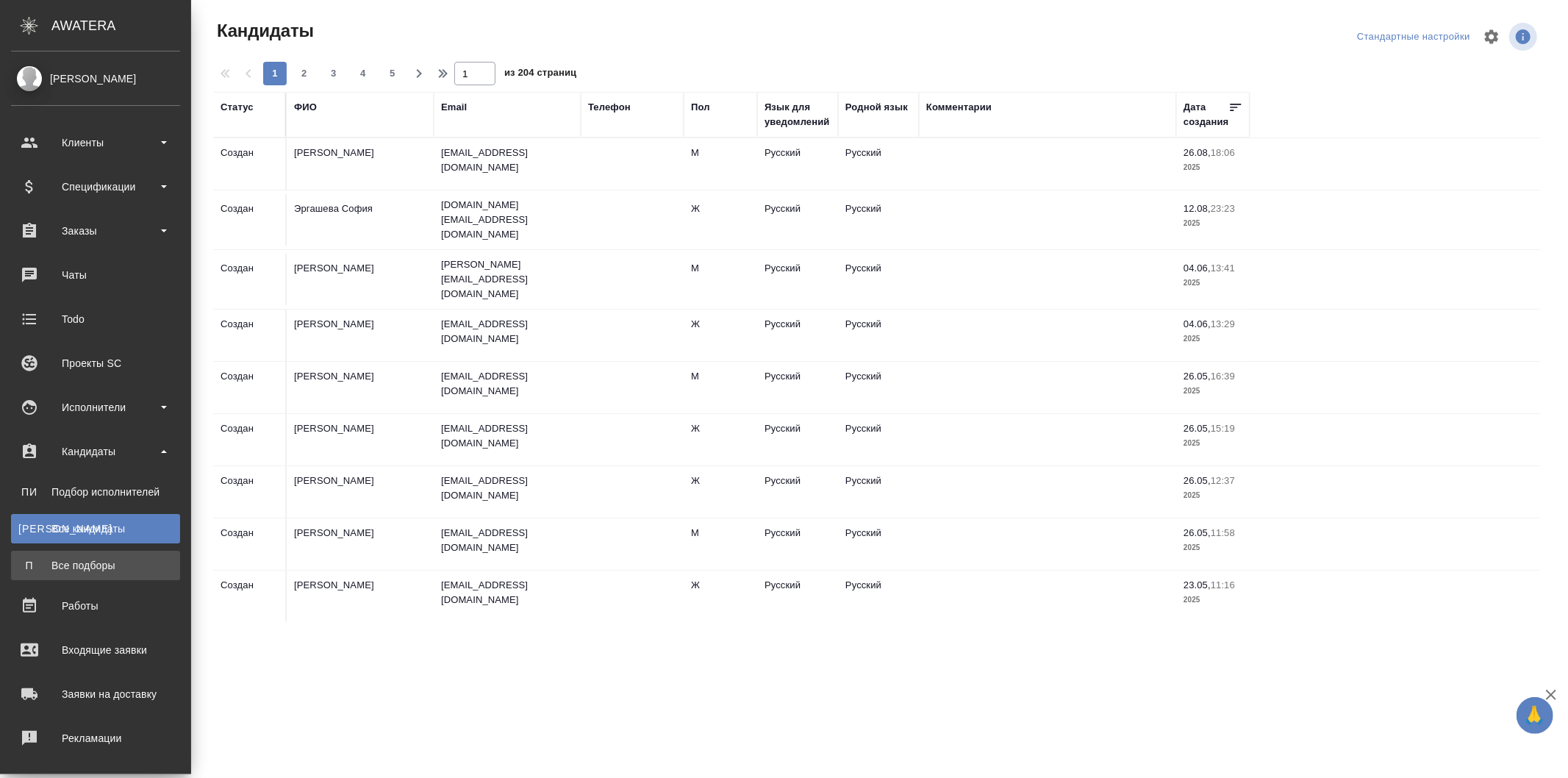
click at [87, 569] on div "Все подборы" at bounding box center [95, 565] width 155 height 15
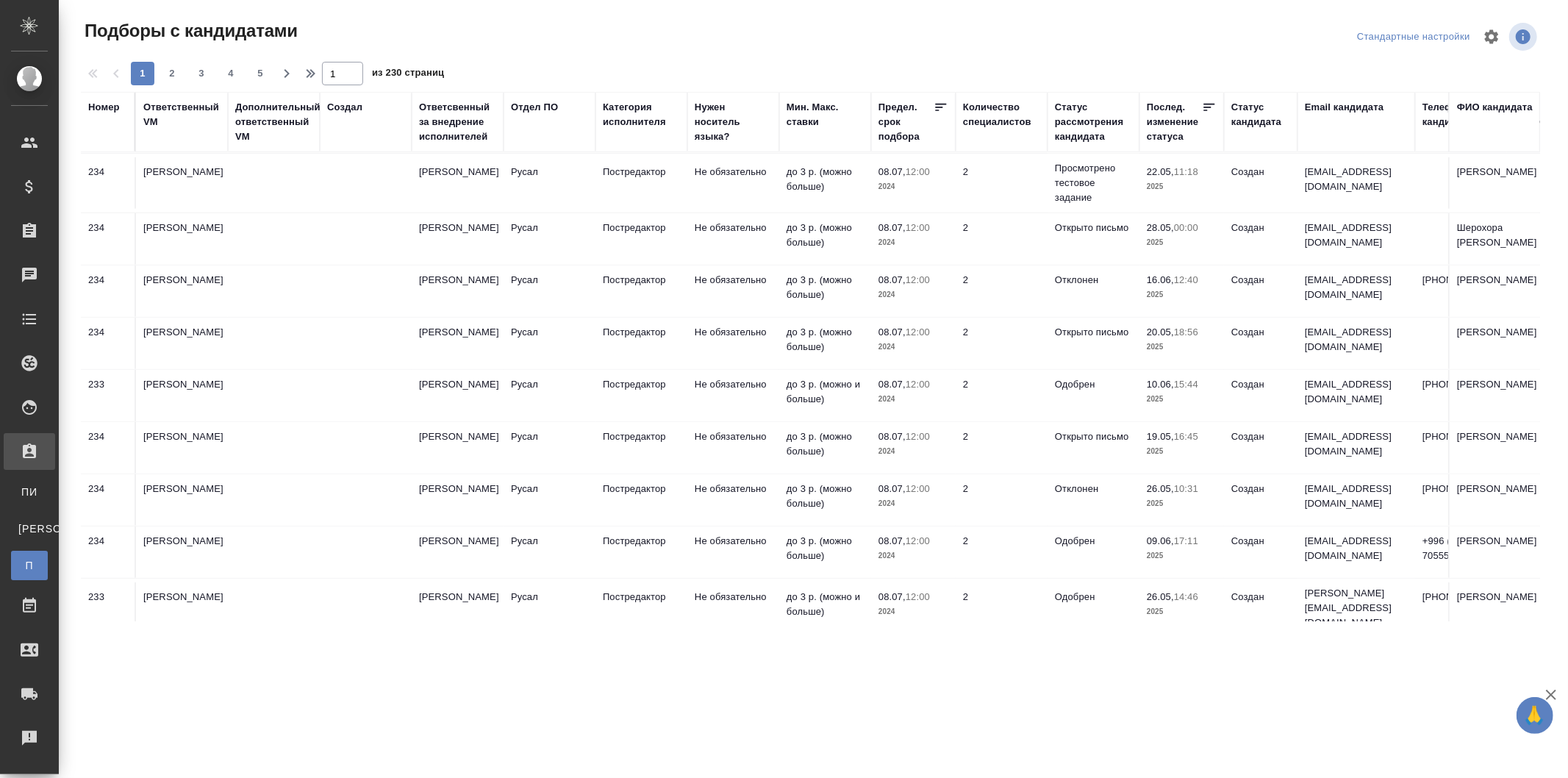
scroll to position [649, 0]
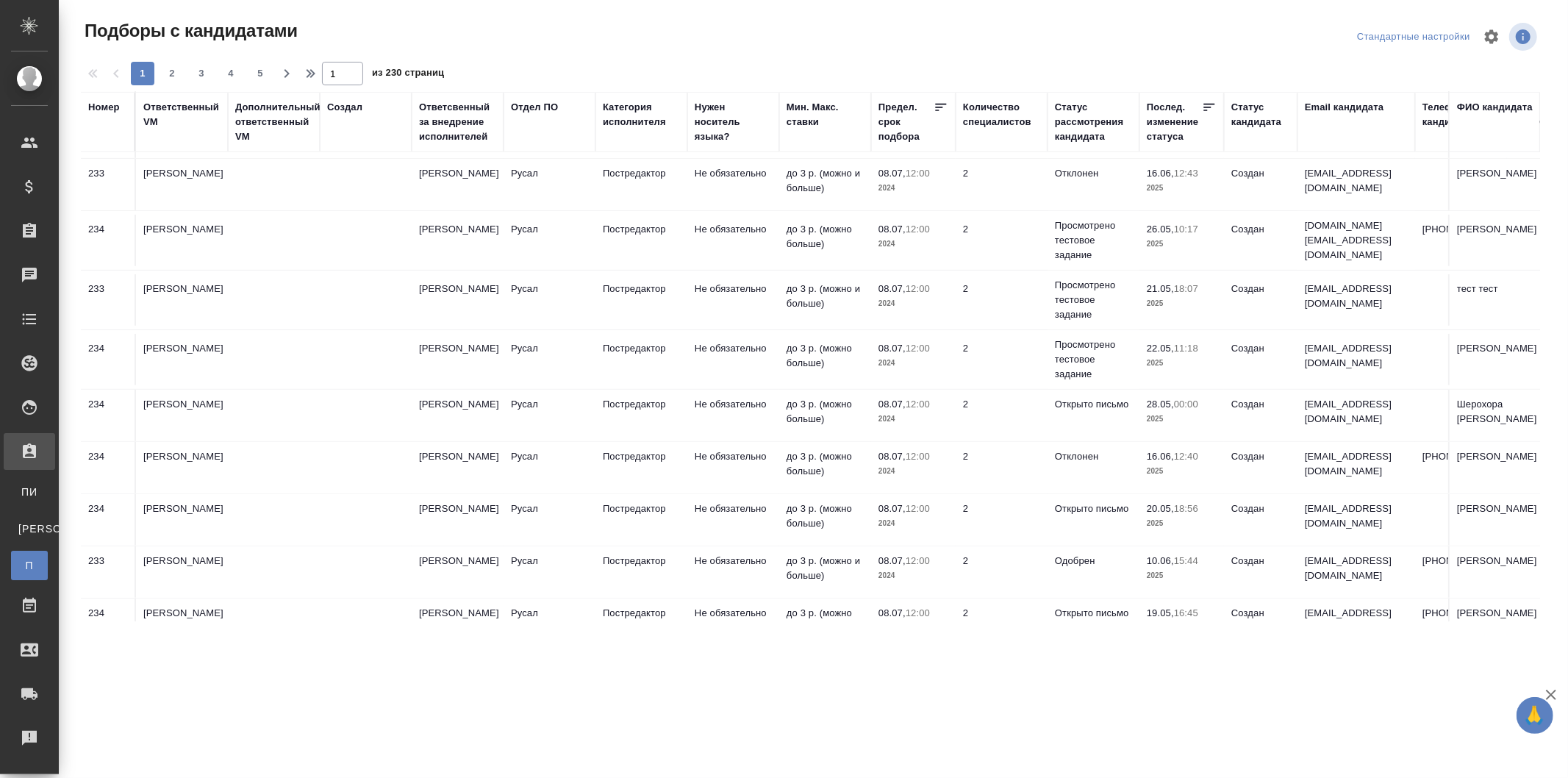
click at [461, 354] on td "Журавлева Александра" at bounding box center [457, 359] width 92 height 52
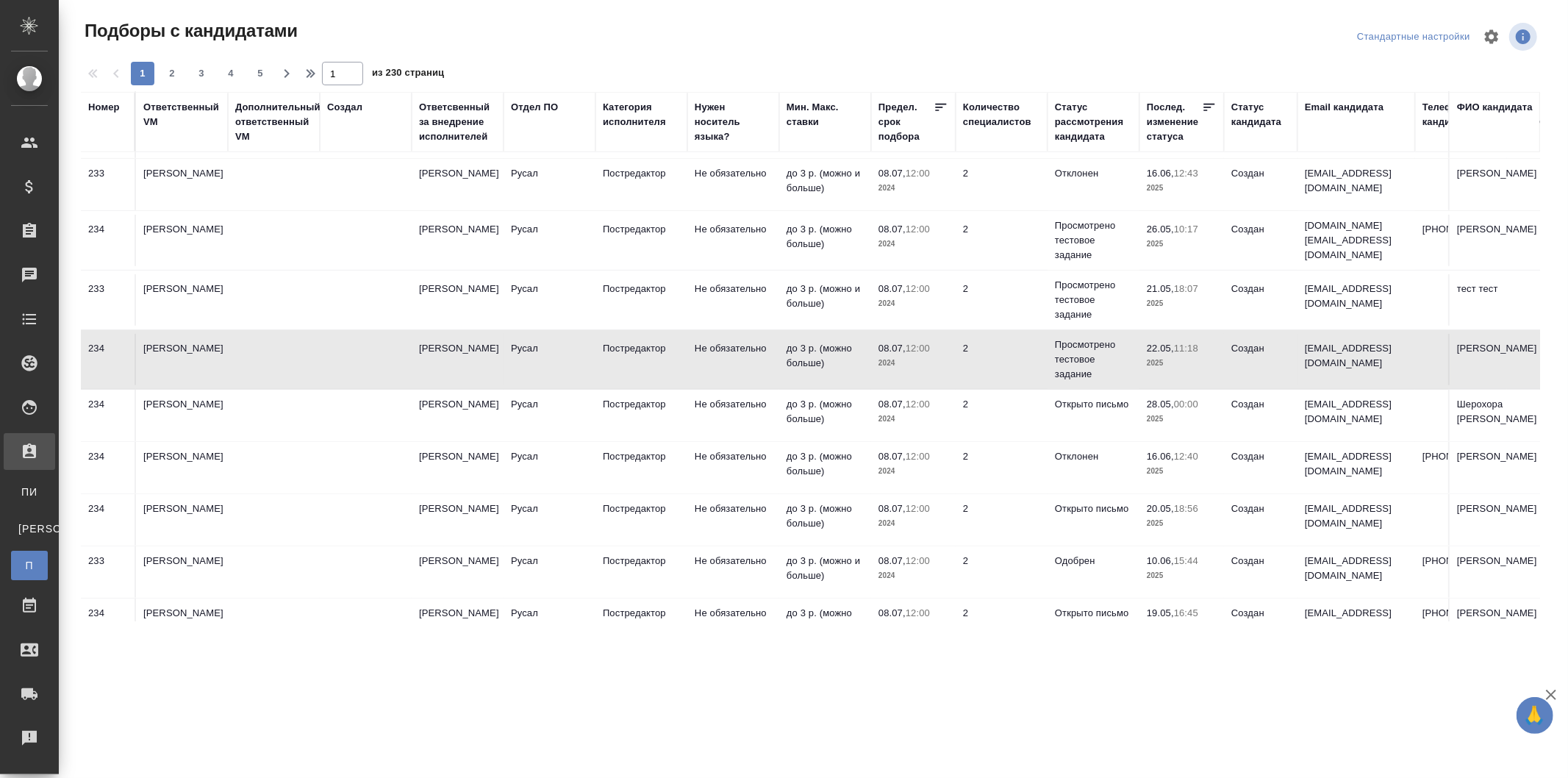
click at [461, 354] on td "Журавлева Александра" at bounding box center [457, 359] width 92 height 52
click at [178, 74] on span "2" at bounding box center [172, 73] width 24 height 15
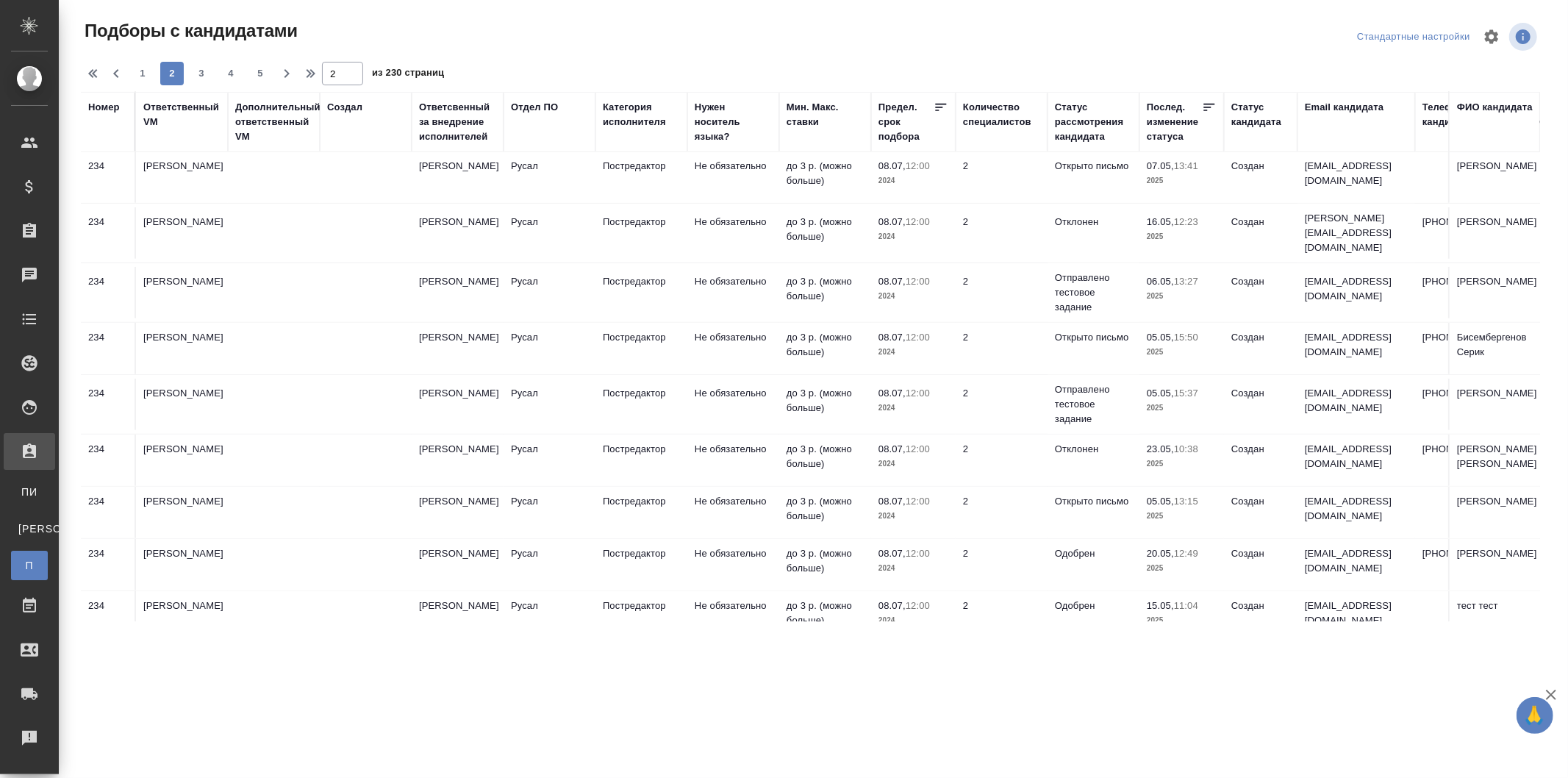
scroll to position [887, 0]
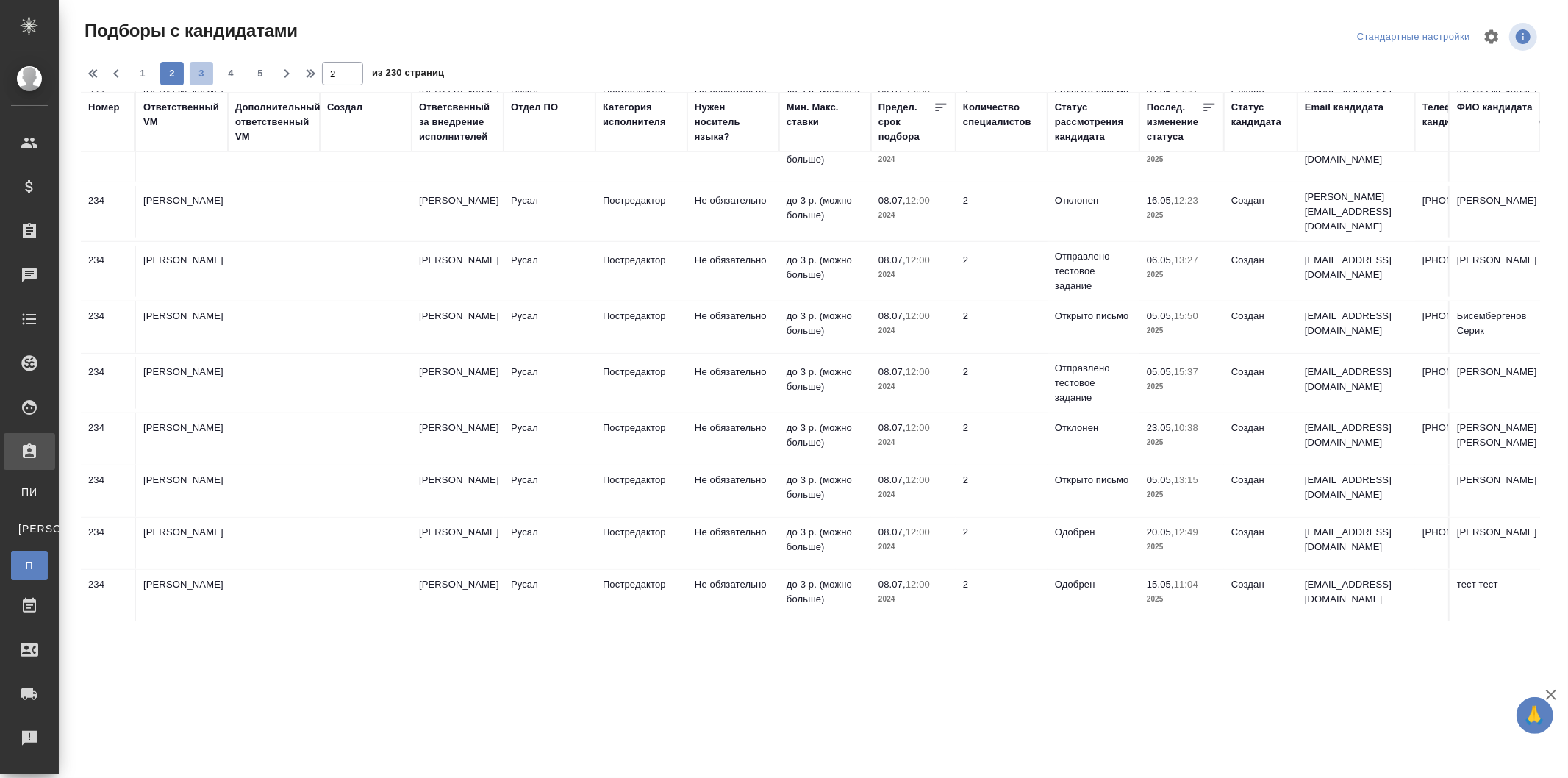
click at [203, 75] on span "3" at bounding box center [202, 73] width 24 height 15
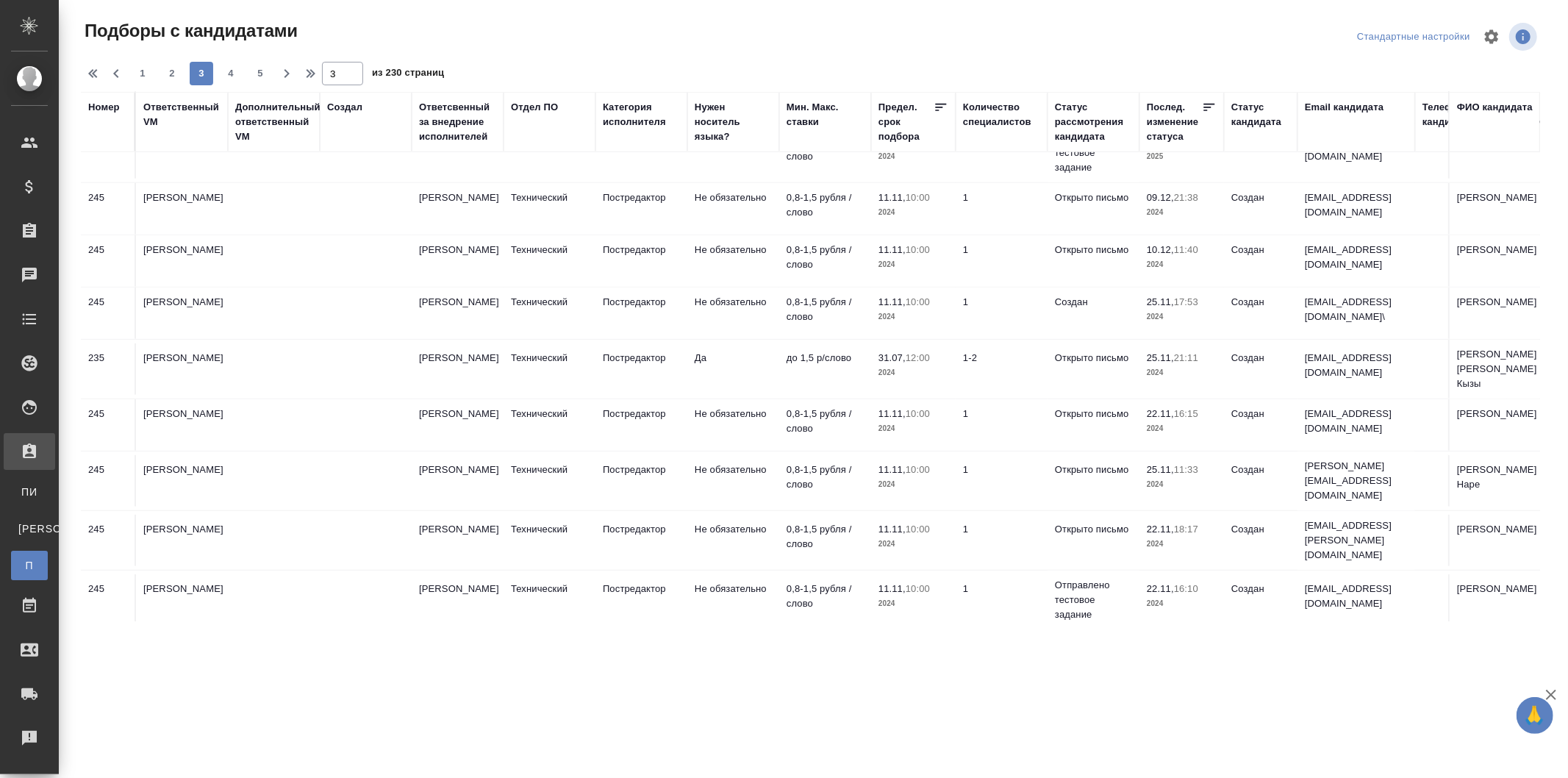
scroll to position [917, 0]
click at [515, 573] on td "Технический" at bounding box center [549, 599] width 92 height 52
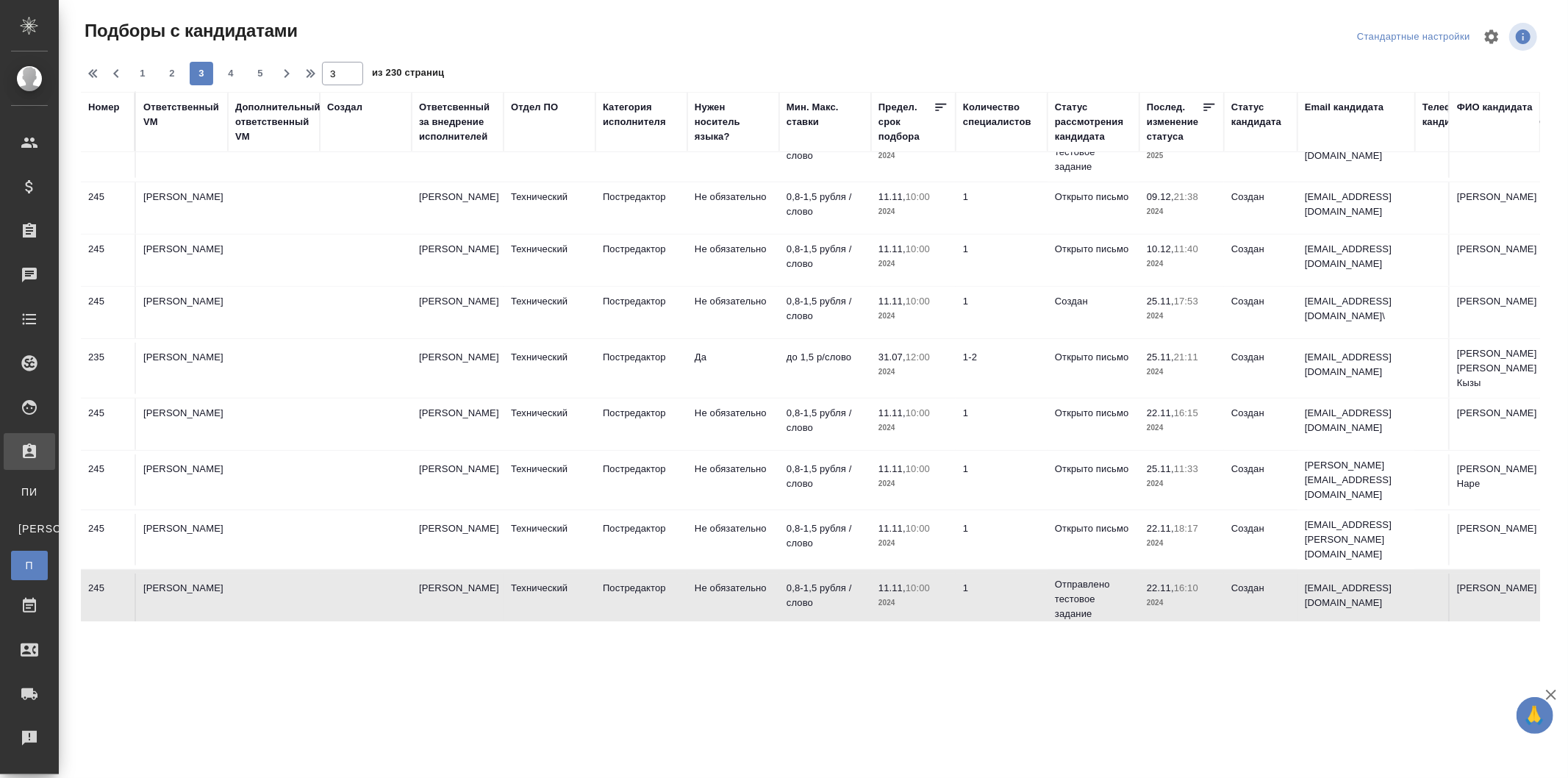
click at [515, 573] on td "Технический" at bounding box center [549, 599] width 92 height 52
click at [265, 72] on span "5" at bounding box center [260, 73] width 24 height 15
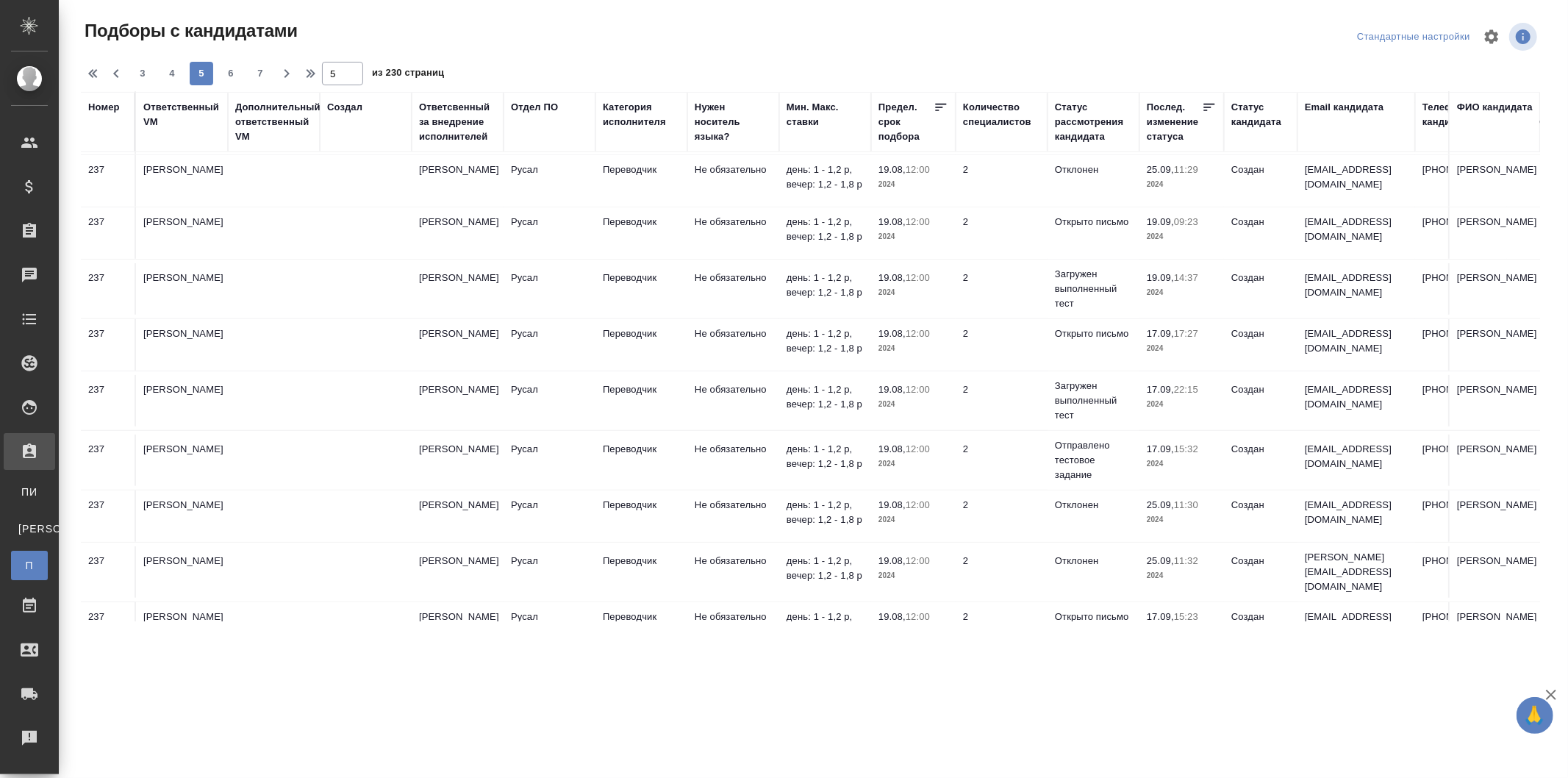
scroll to position [909, 0]
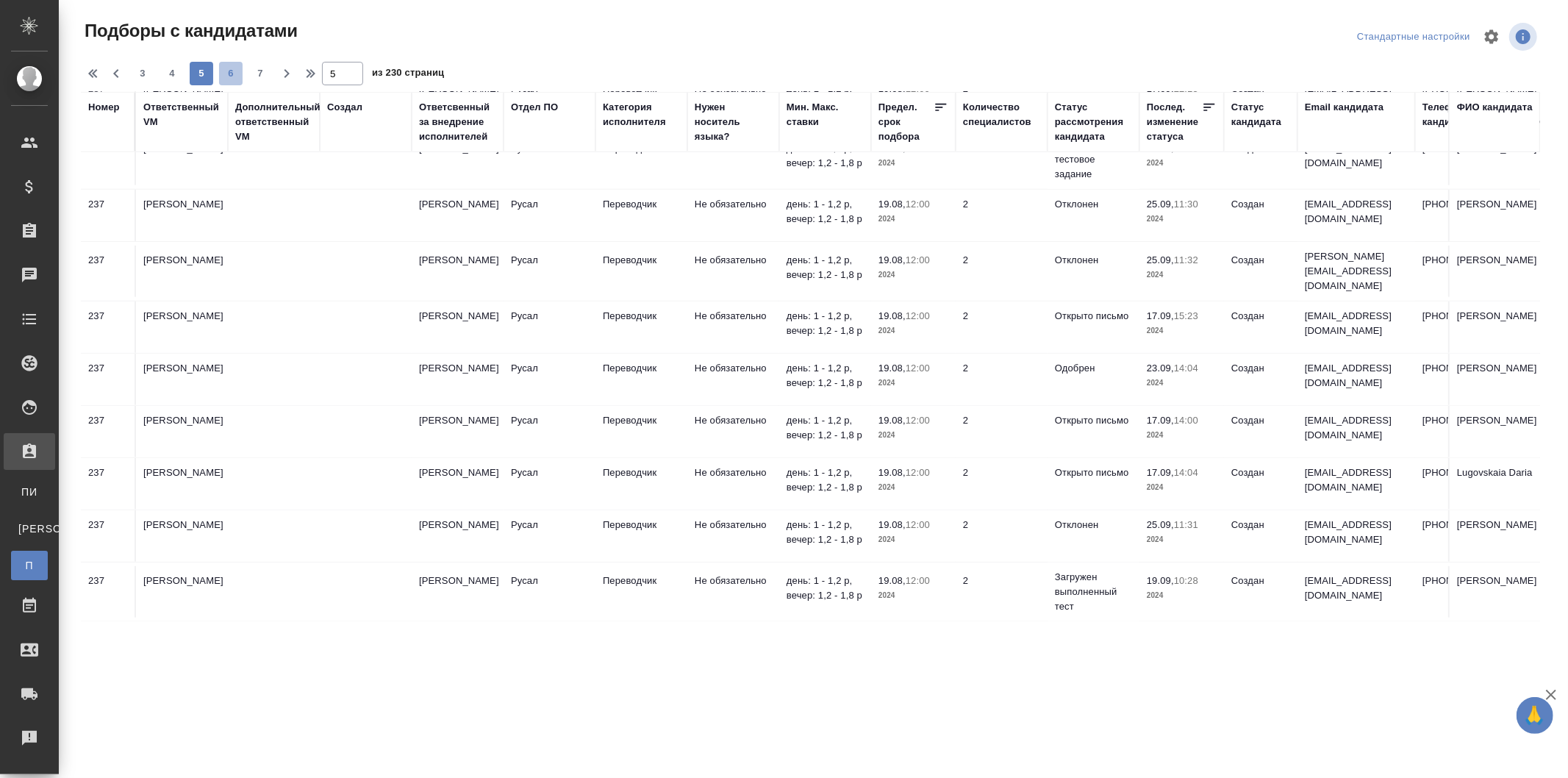
click at [229, 71] on span "6" at bounding box center [231, 73] width 24 height 15
type input "6"
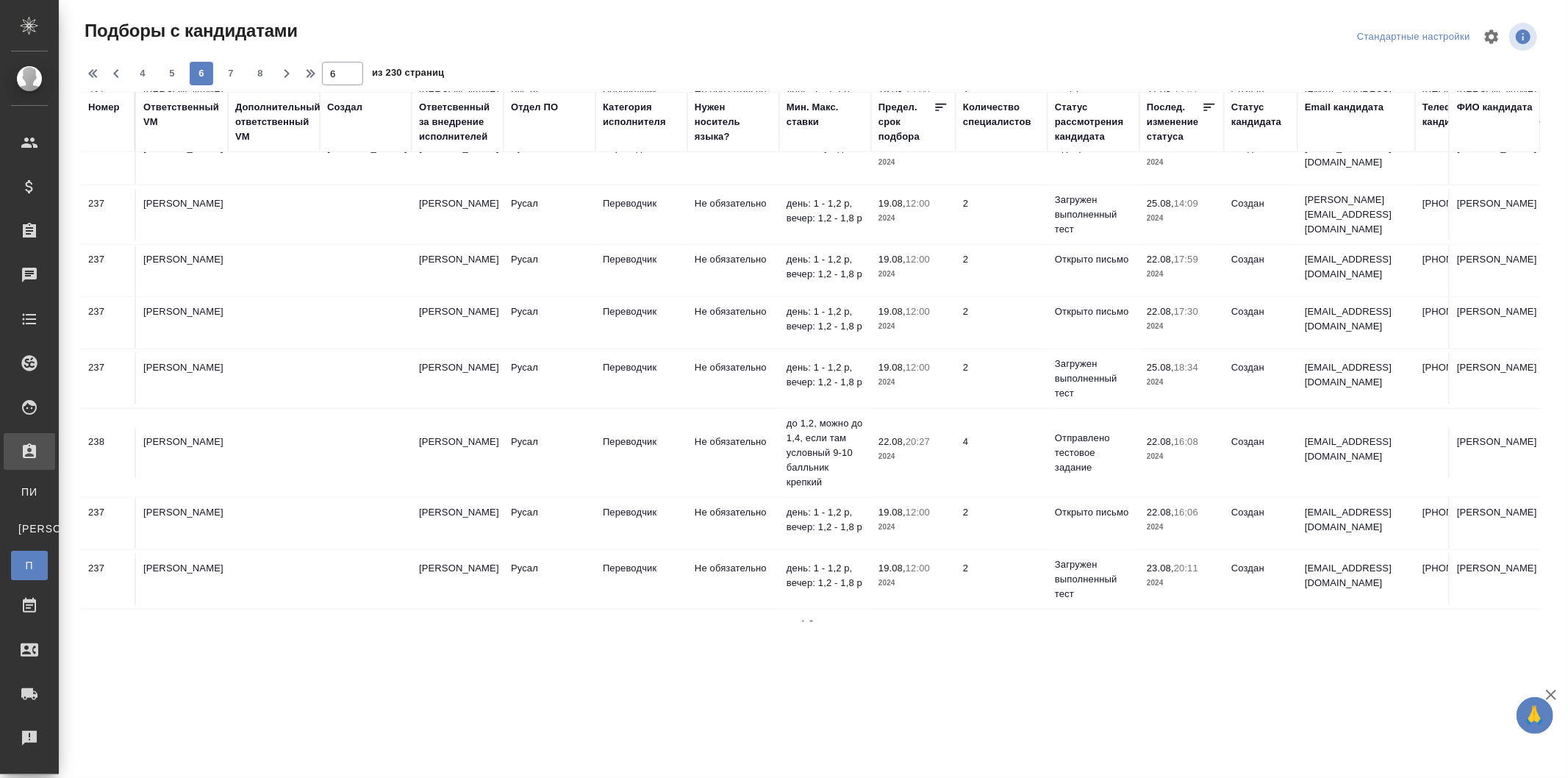
scroll to position [751, 0]
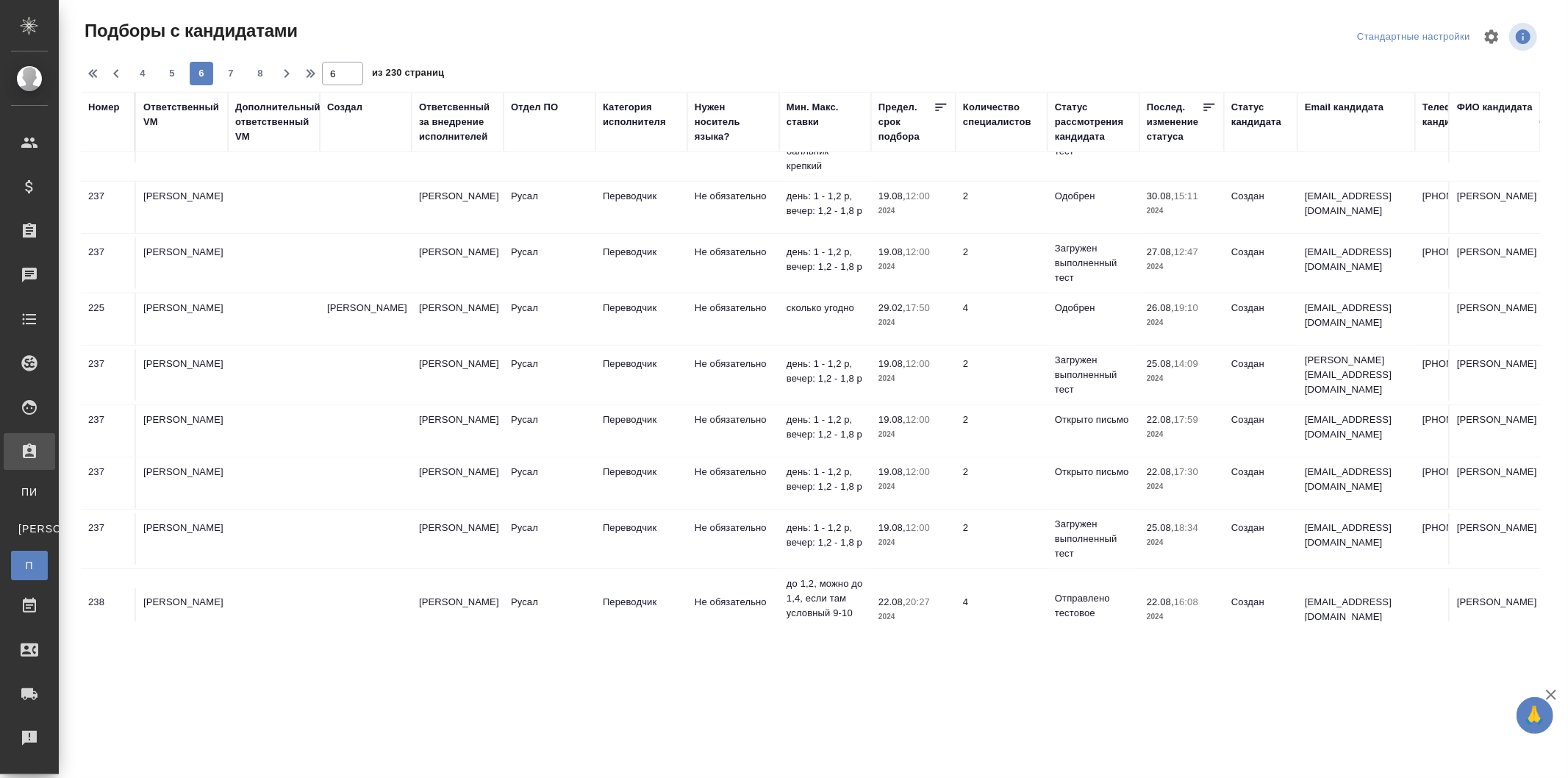
click at [546, 314] on td "Русал" at bounding box center [549, 319] width 92 height 52
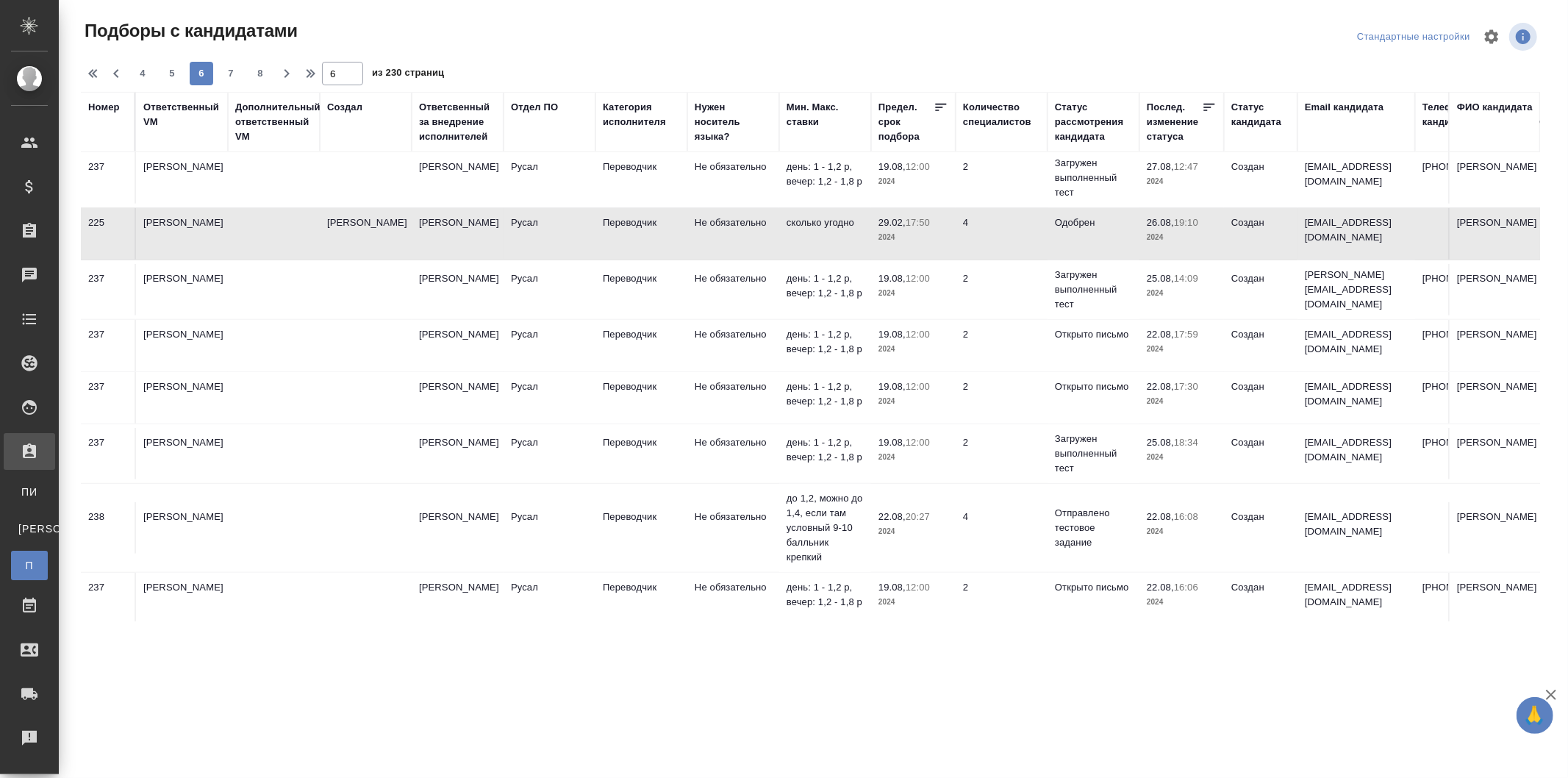
scroll to position [833, 0]
click at [420, 231] on td "[PERSON_NAME]" at bounding box center [457, 238] width 92 height 52
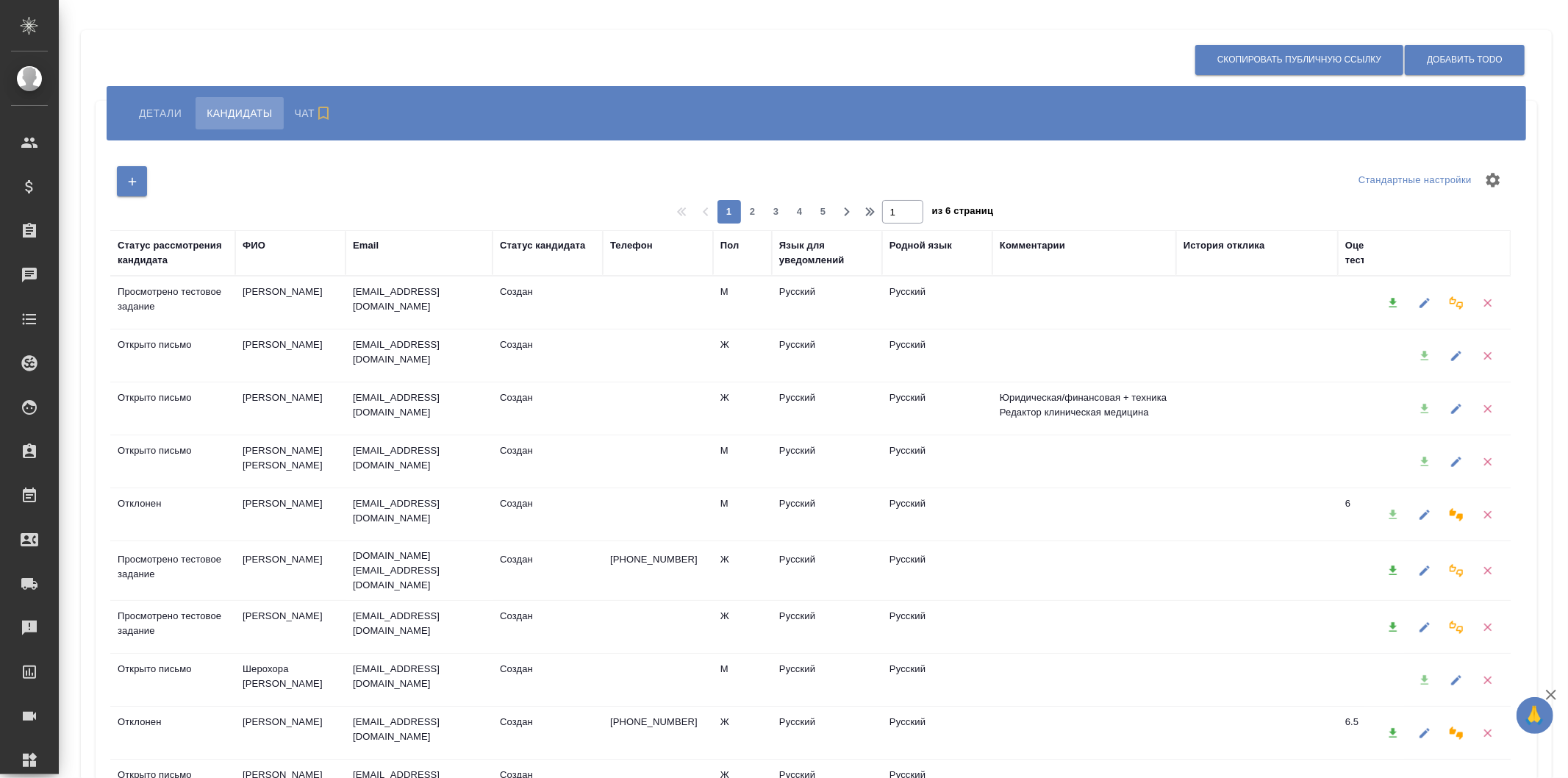
click at [175, 121] on span "Детали" at bounding box center [160, 113] width 42 height 17
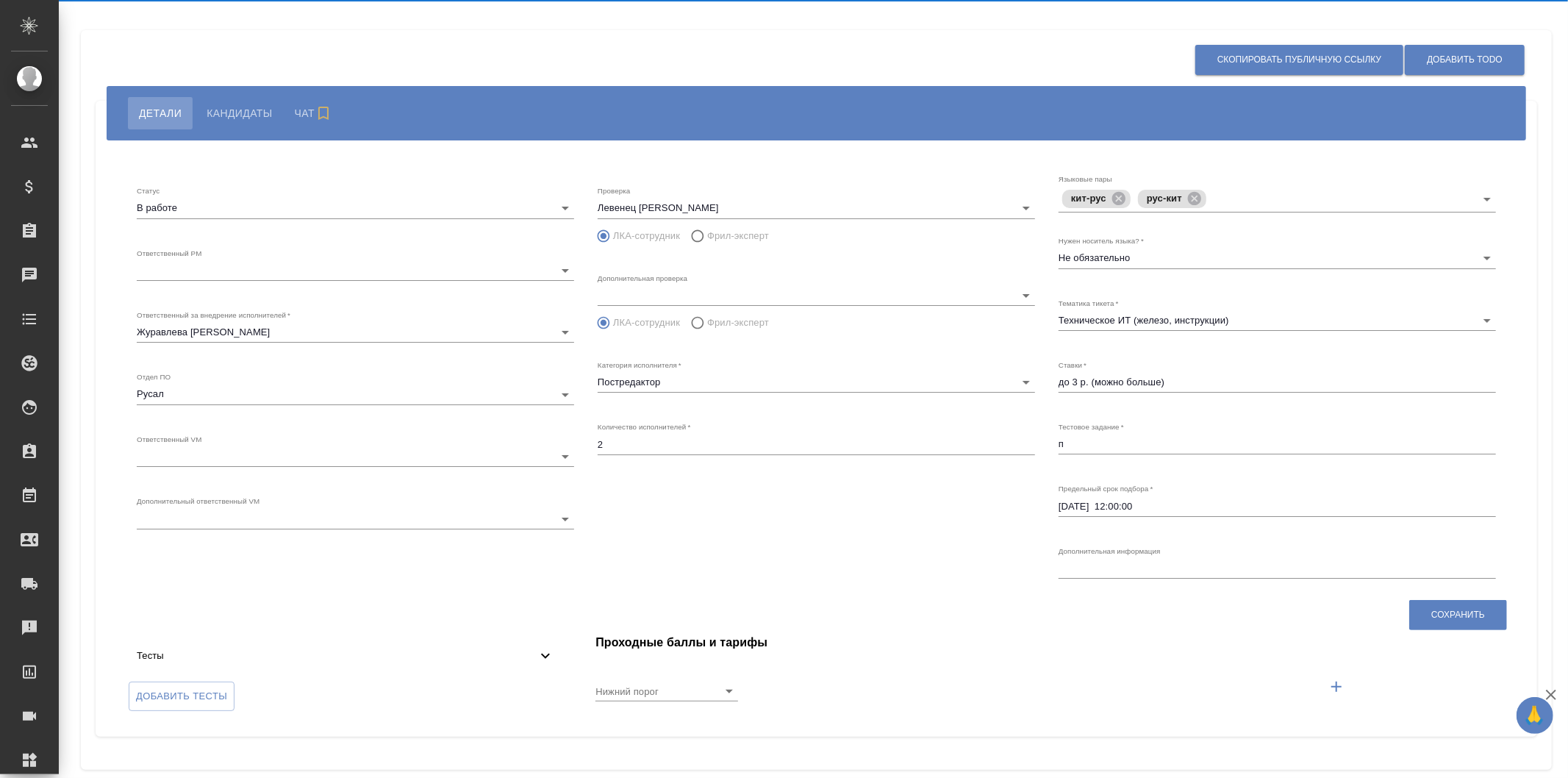
type input "7"
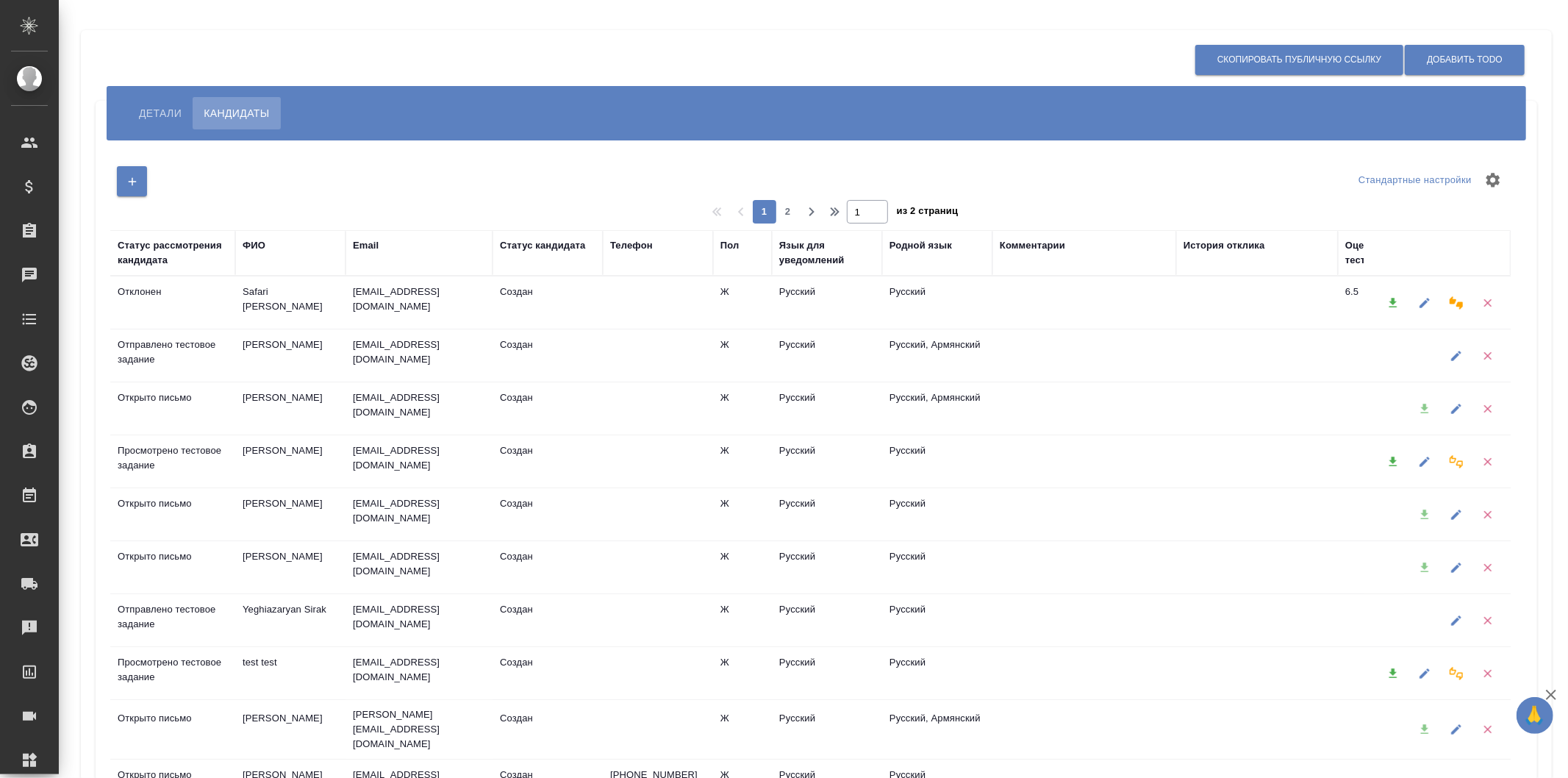
click at [151, 112] on span "Детали" at bounding box center [160, 113] width 42 height 17
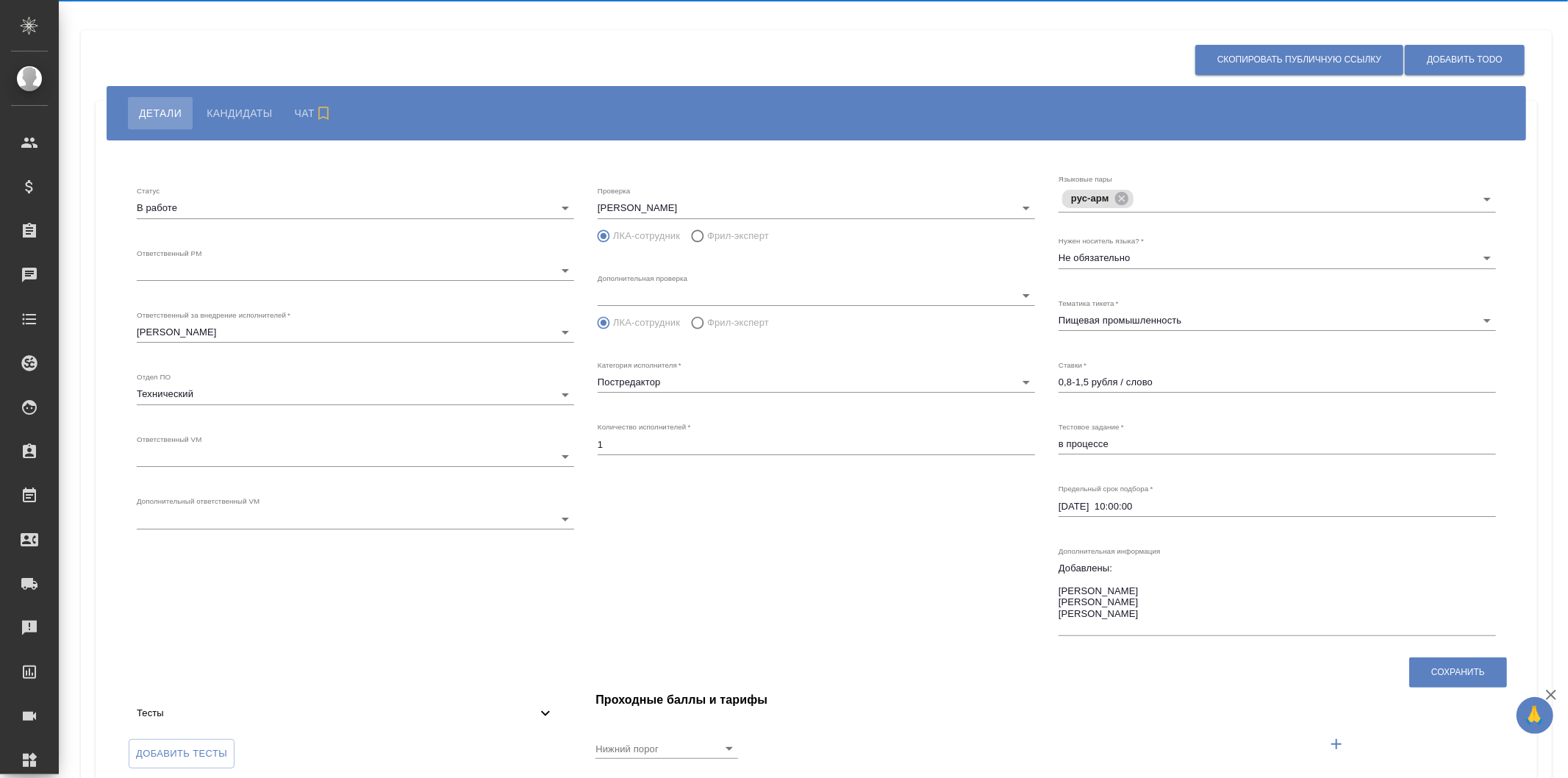
type input "8"
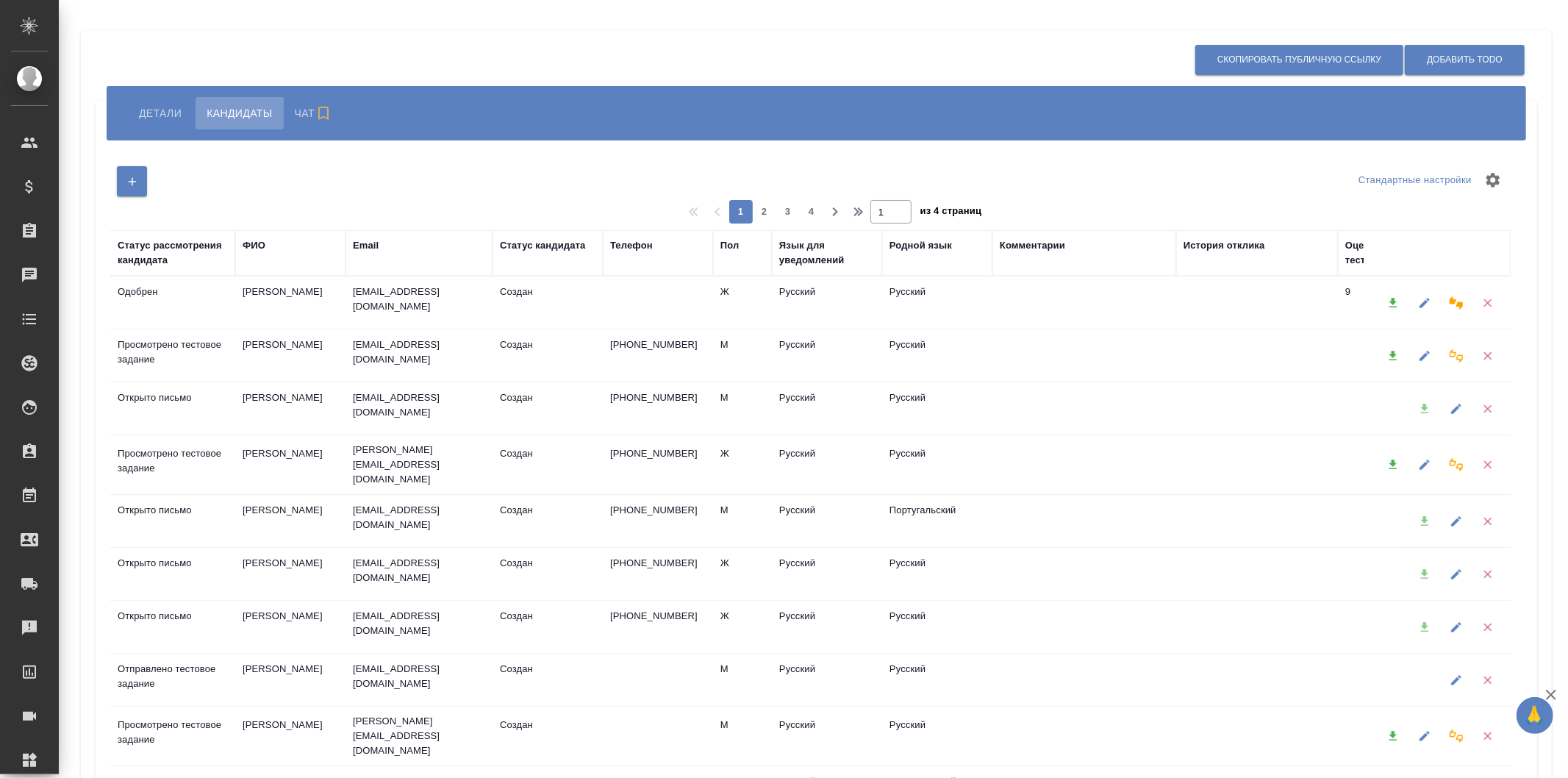
click at [164, 118] on span "Детали" at bounding box center [160, 113] width 42 height 17
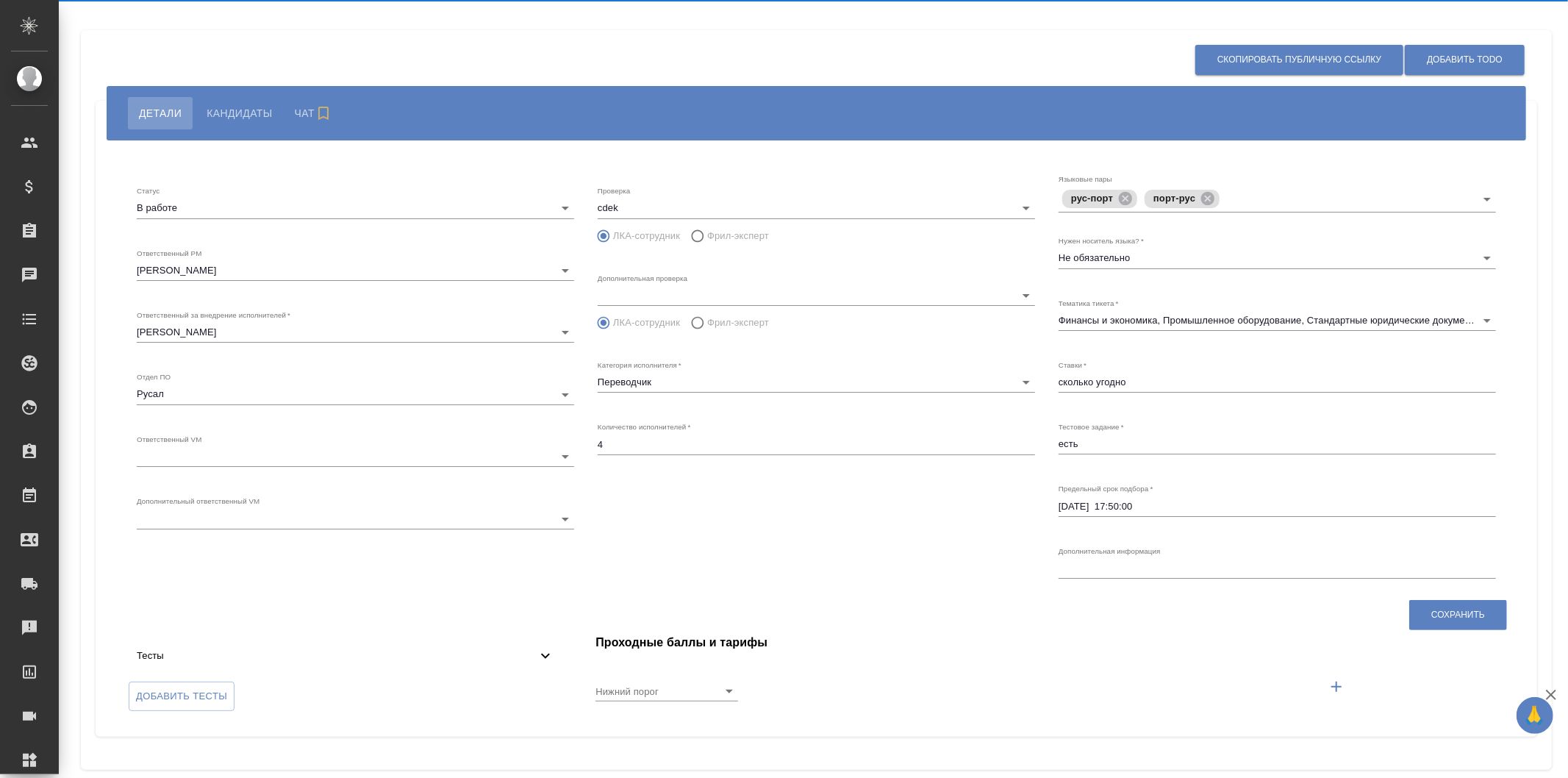
type input "8"
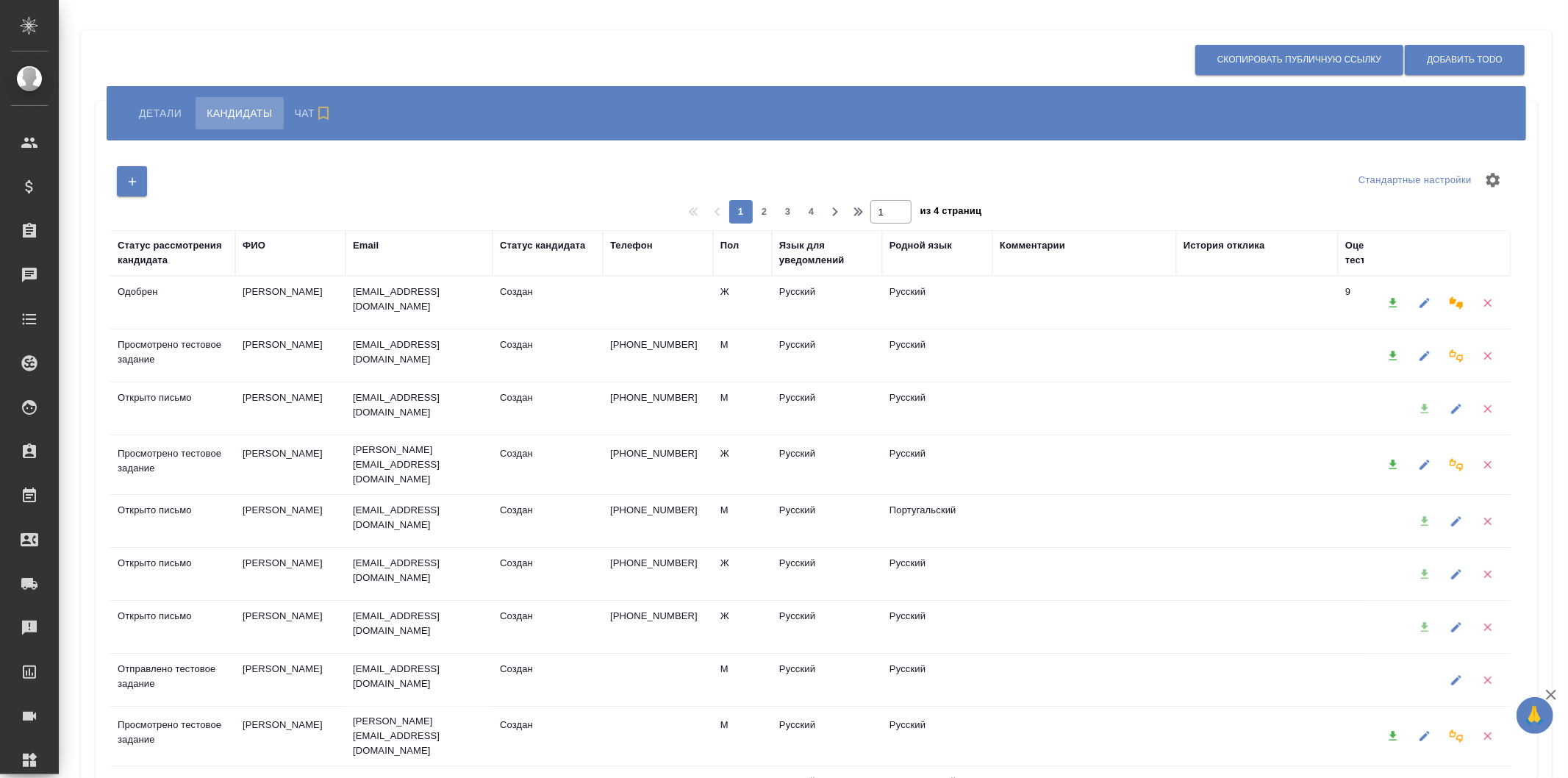
click at [158, 123] on button "Детали" at bounding box center [160, 113] width 64 height 32
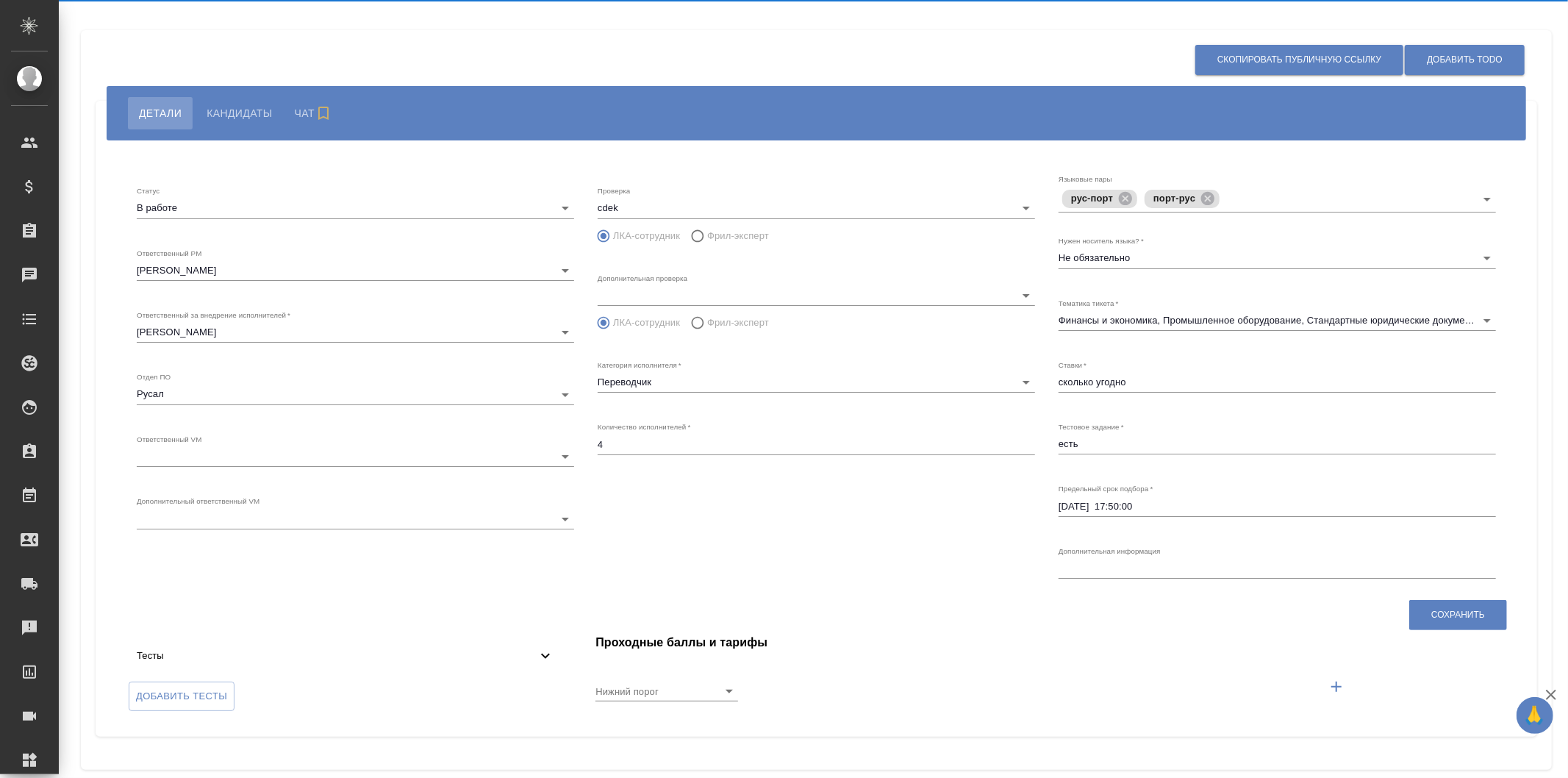
type input "8"
